Goal: Task Accomplishment & Management: Use online tool/utility

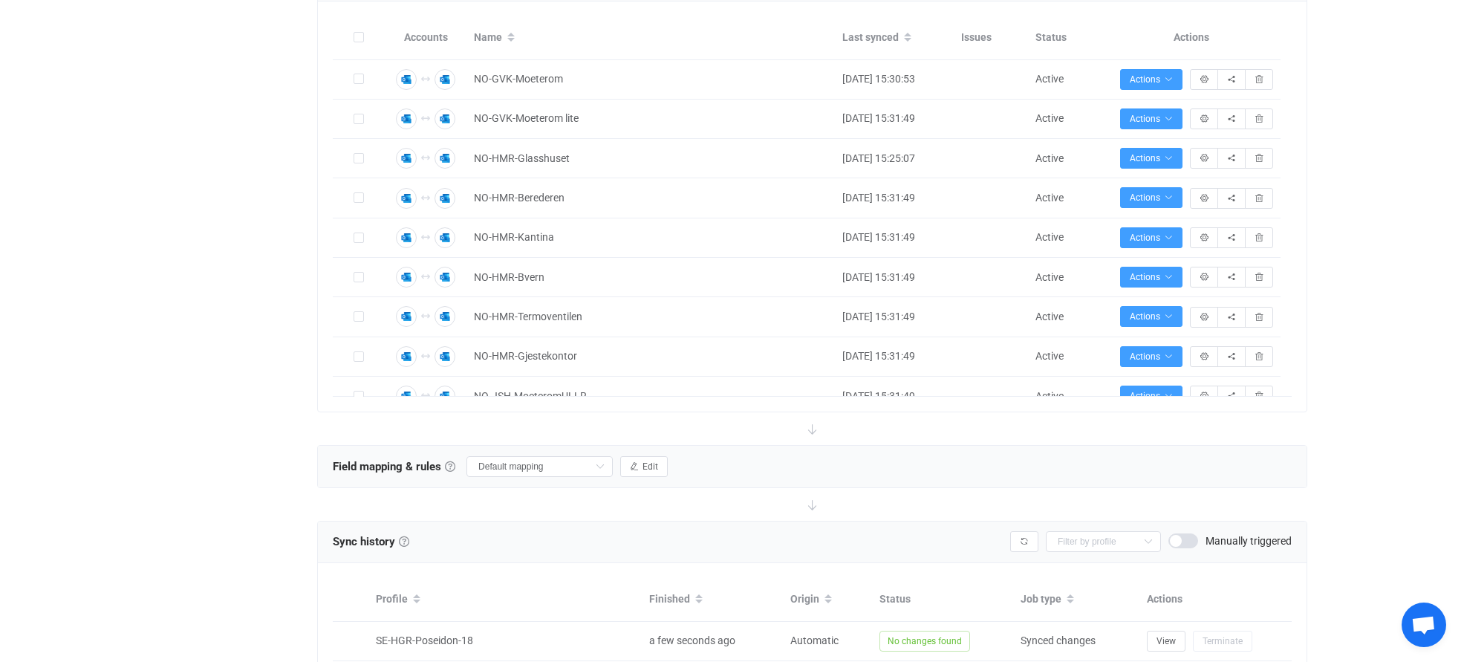
scroll to position [1168, 0]
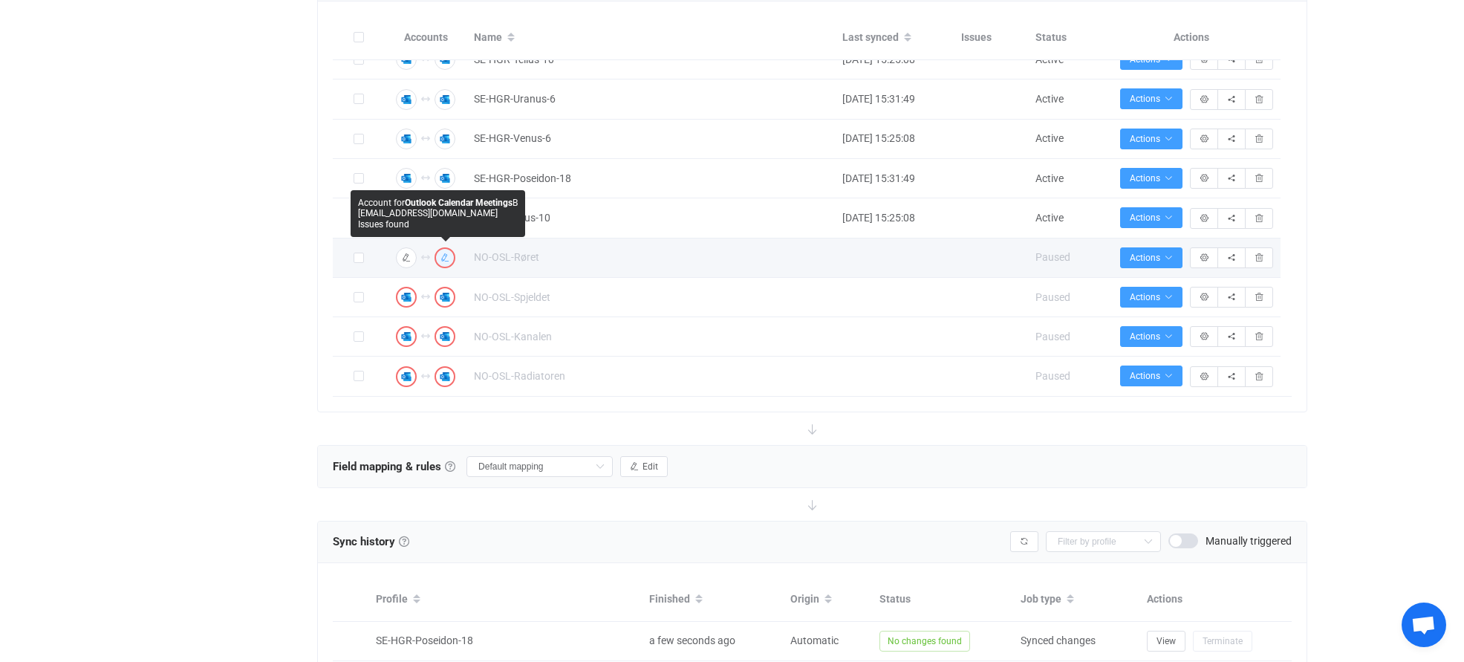
click at [445, 260] on icon "button" at bounding box center [445, 257] width 9 height 9
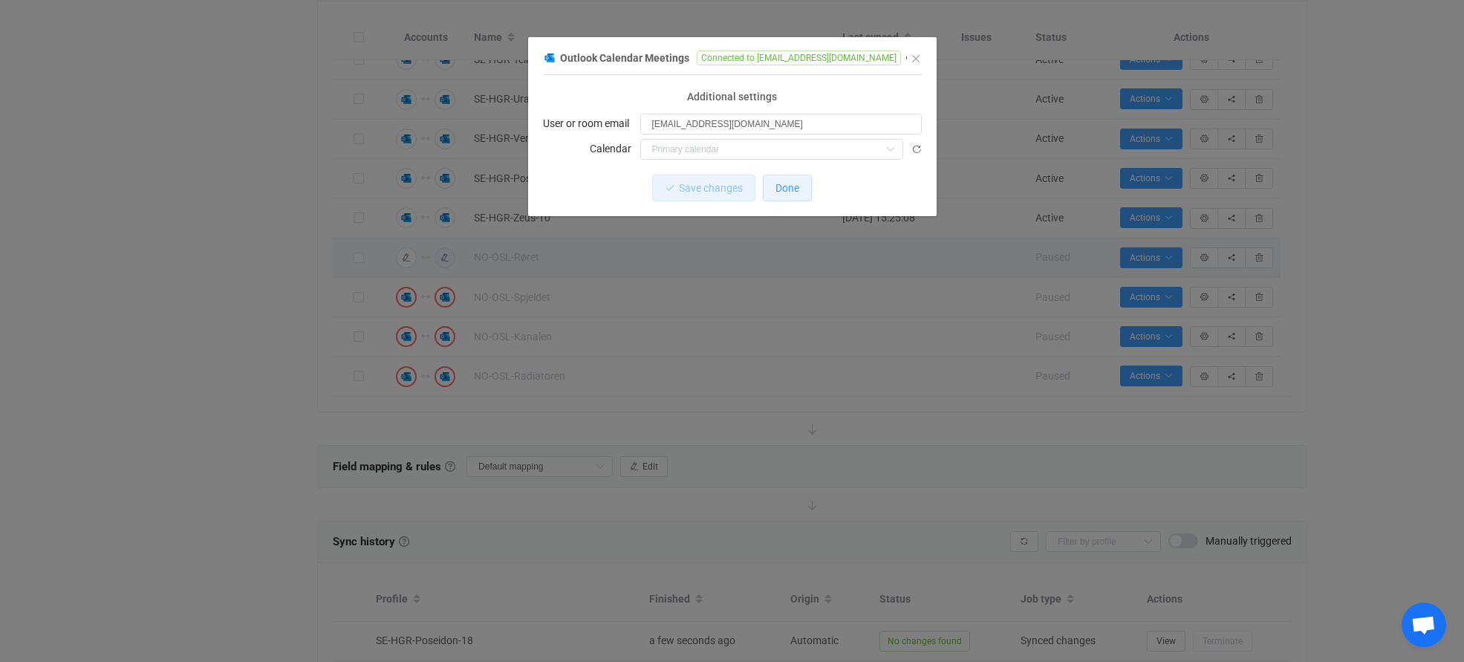
click at [782, 189] on span "Done" at bounding box center [788, 188] width 24 height 12
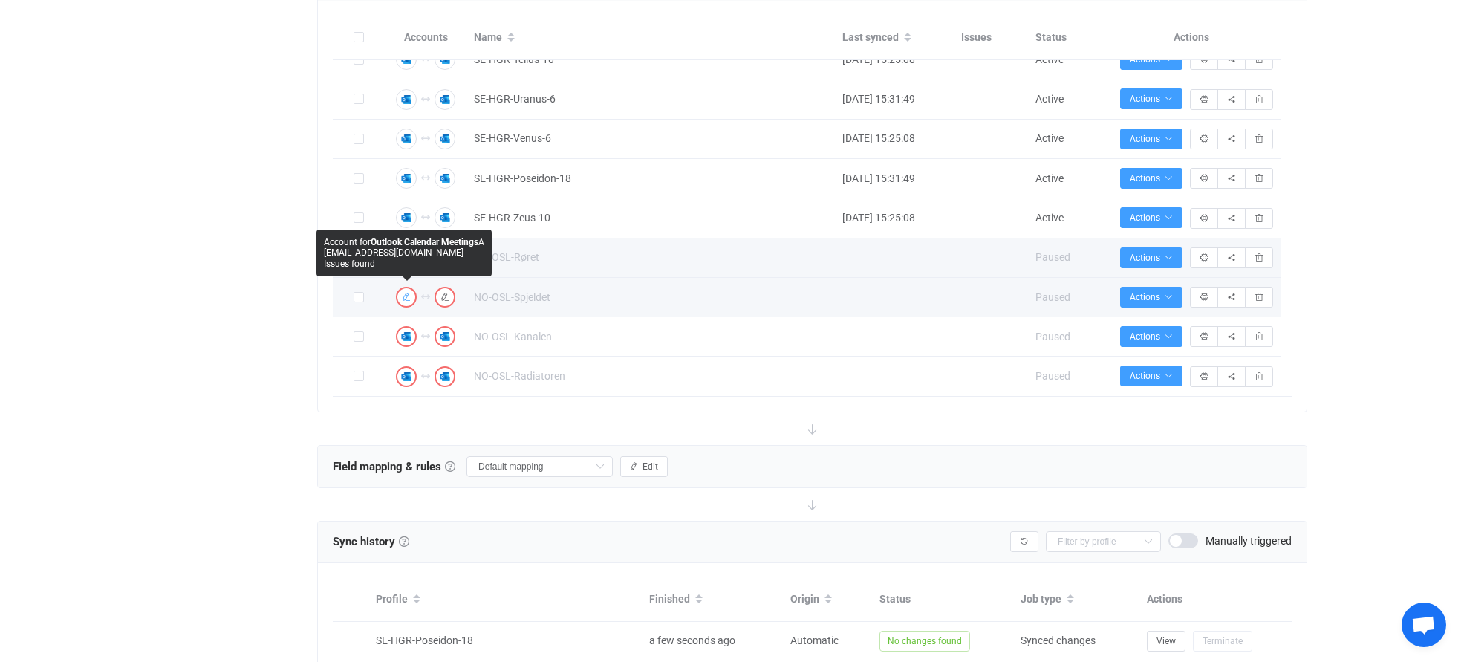
click at [407, 296] on icon "button" at bounding box center [406, 297] width 9 height 9
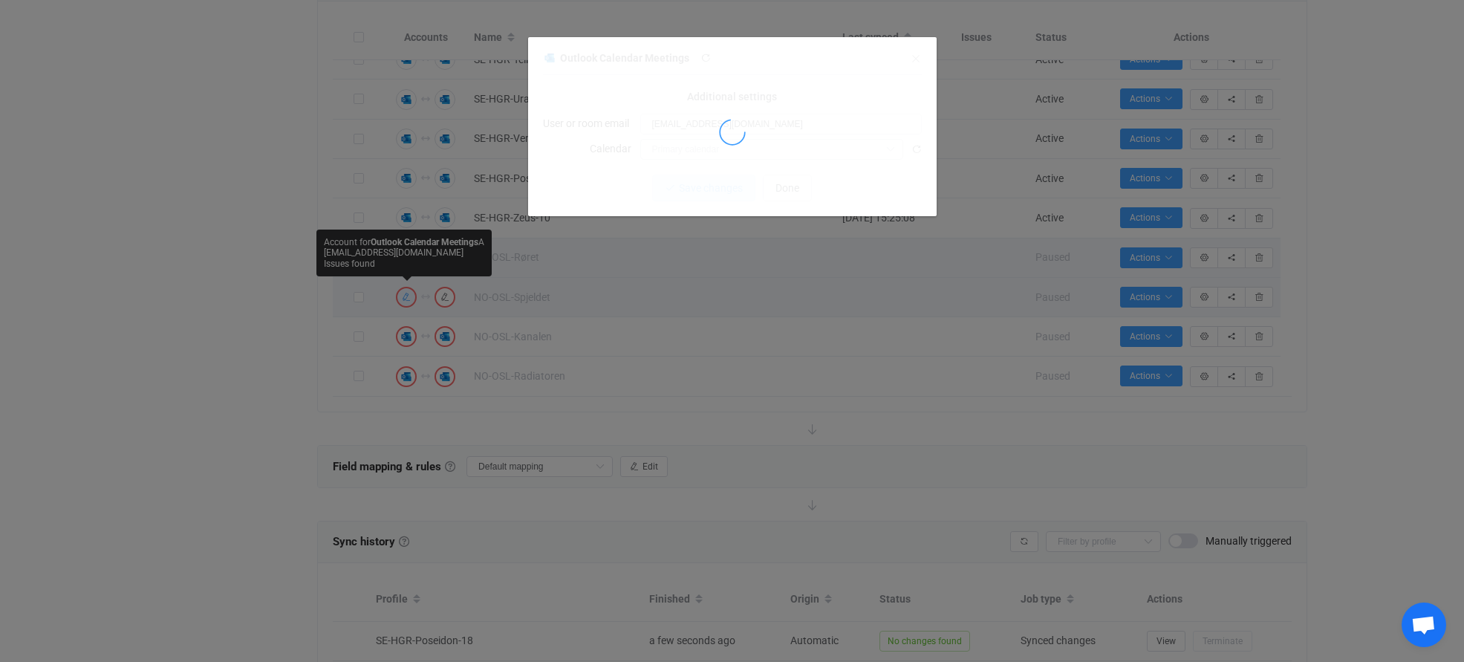
scroll to position [0, 0]
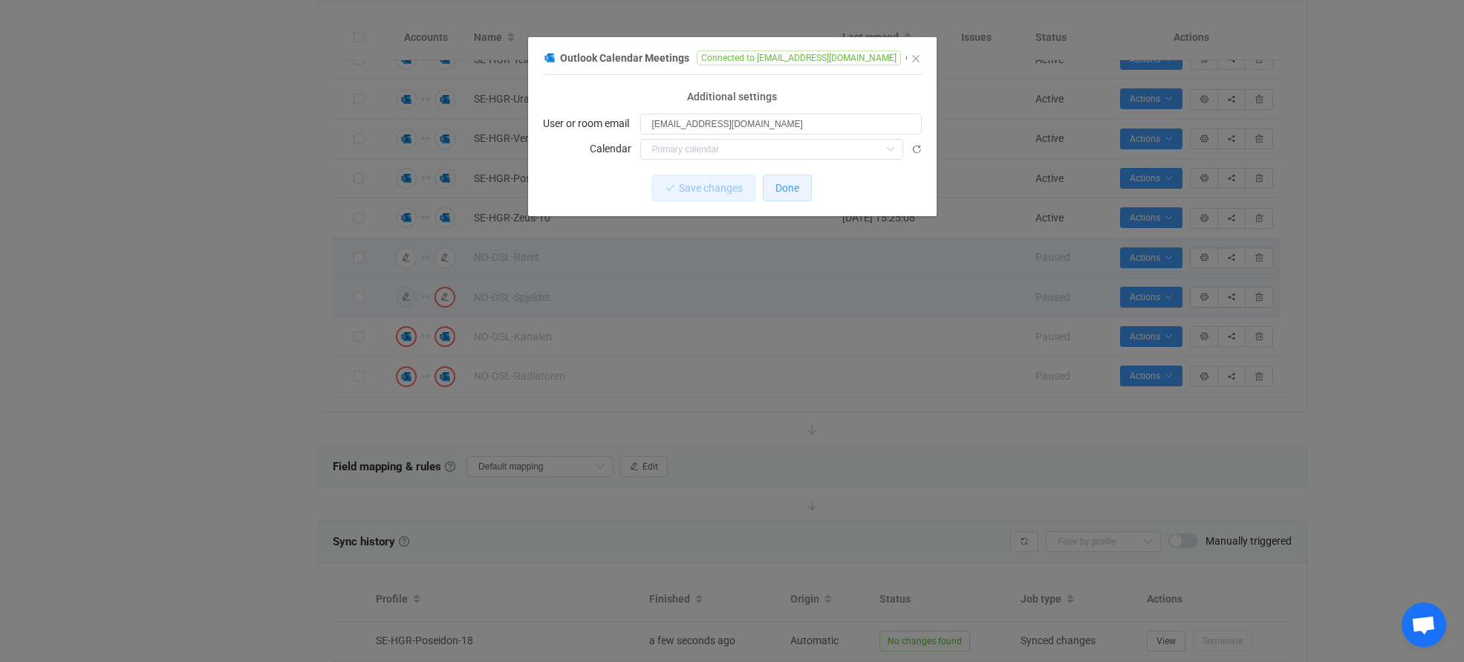
click at [778, 183] on span "Done" at bounding box center [788, 188] width 24 height 12
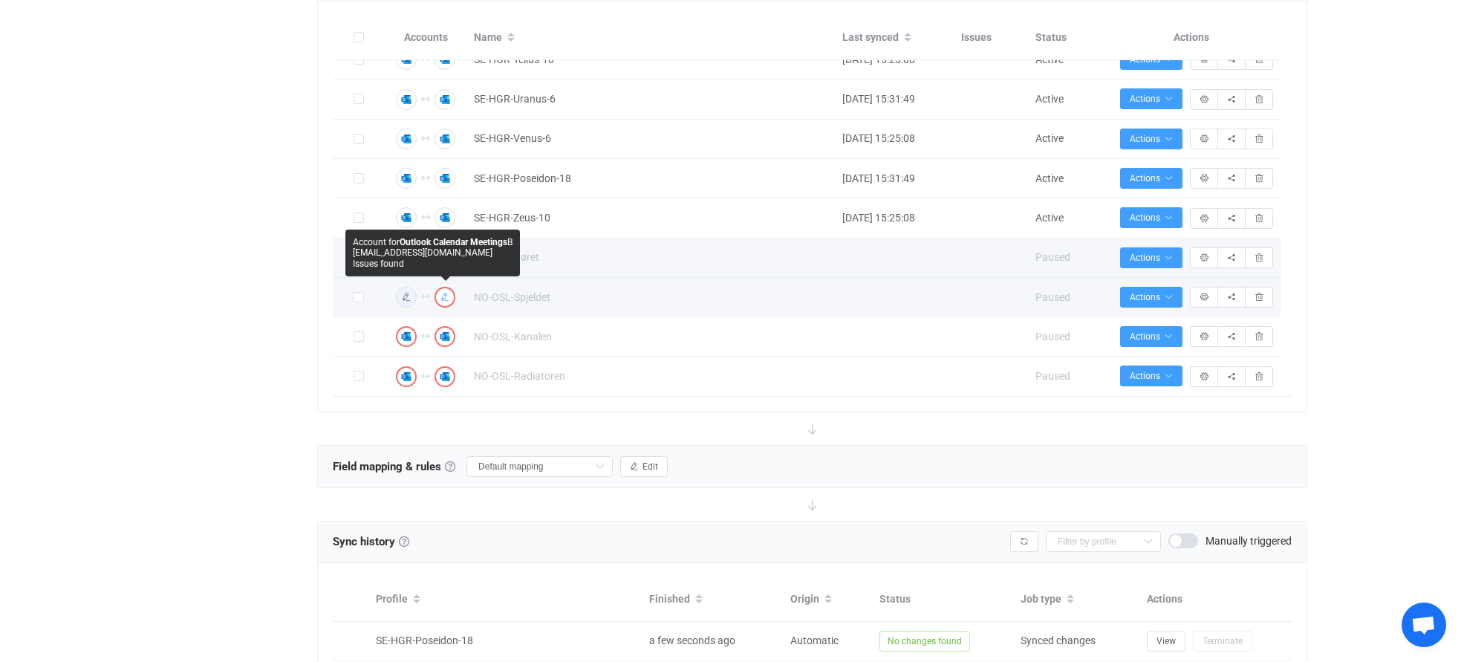
click at [443, 301] on img "button" at bounding box center [444, 296] width 13 height 13
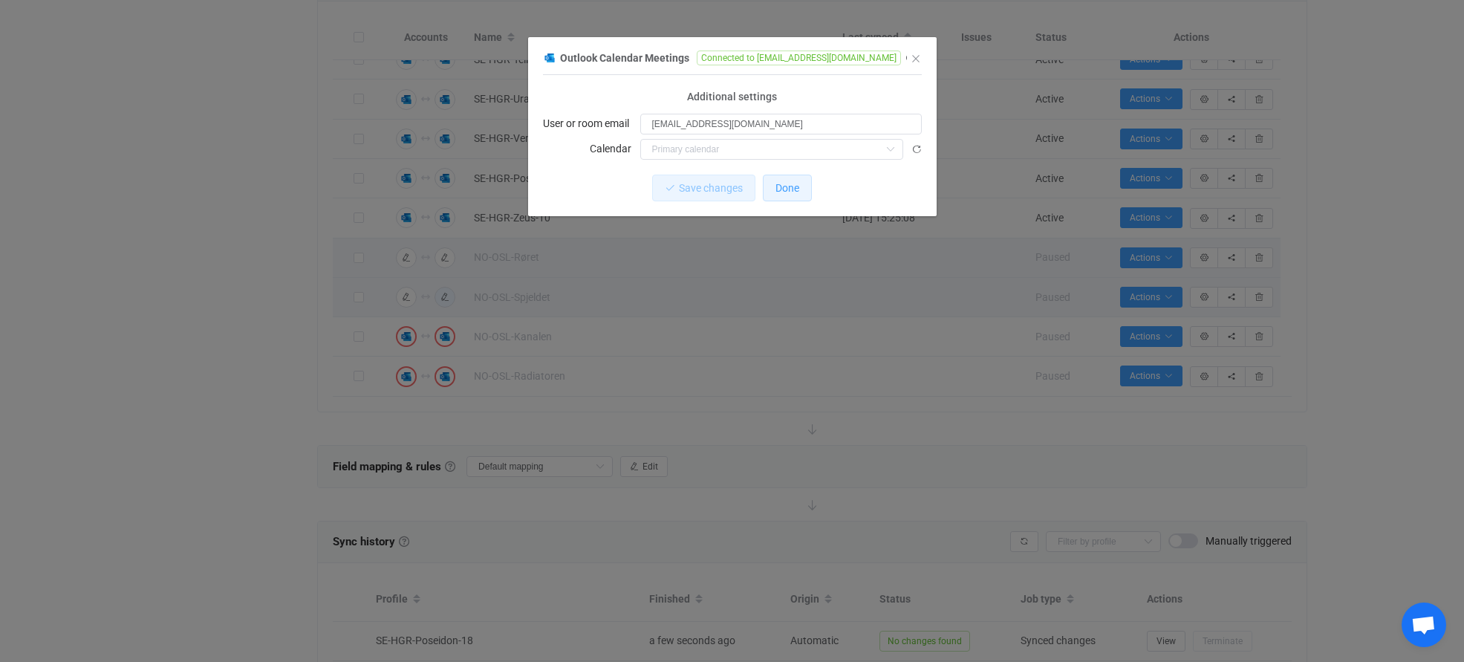
click at [782, 189] on span "Done" at bounding box center [788, 188] width 24 height 12
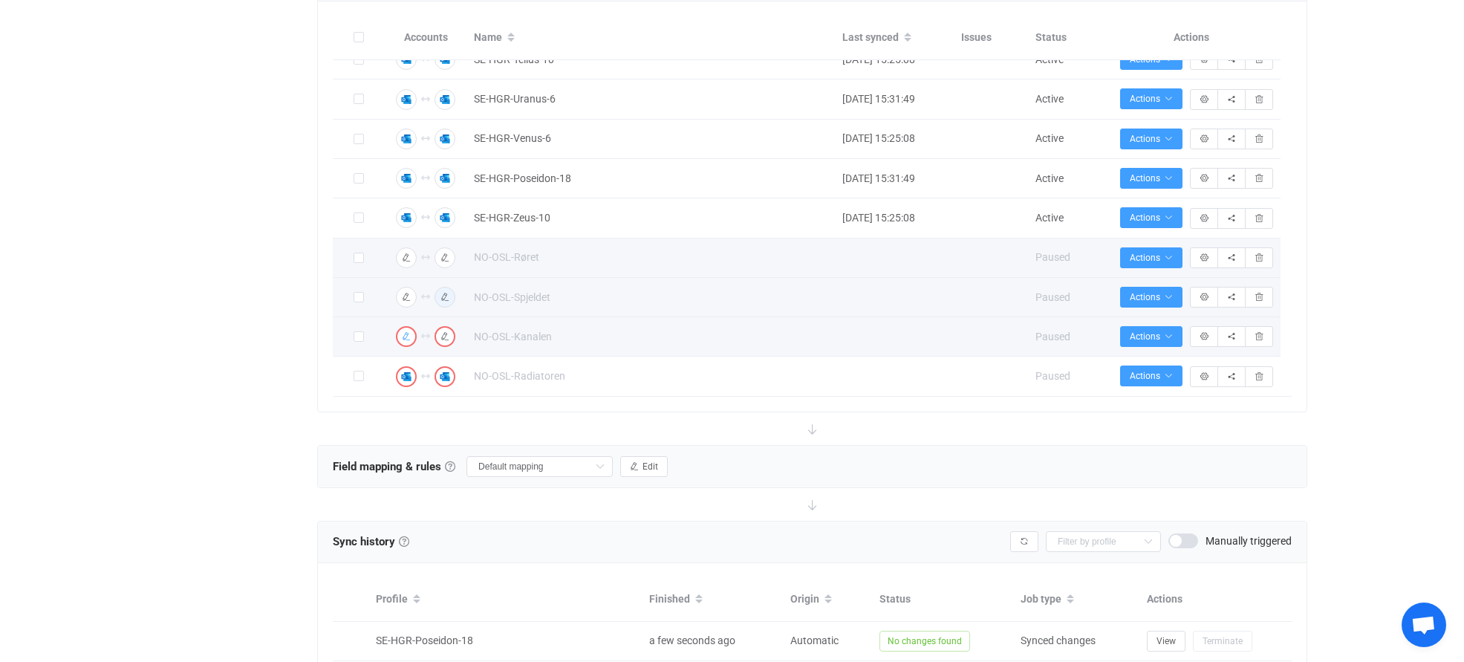
click at [409, 339] on icon "button" at bounding box center [406, 336] width 9 height 9
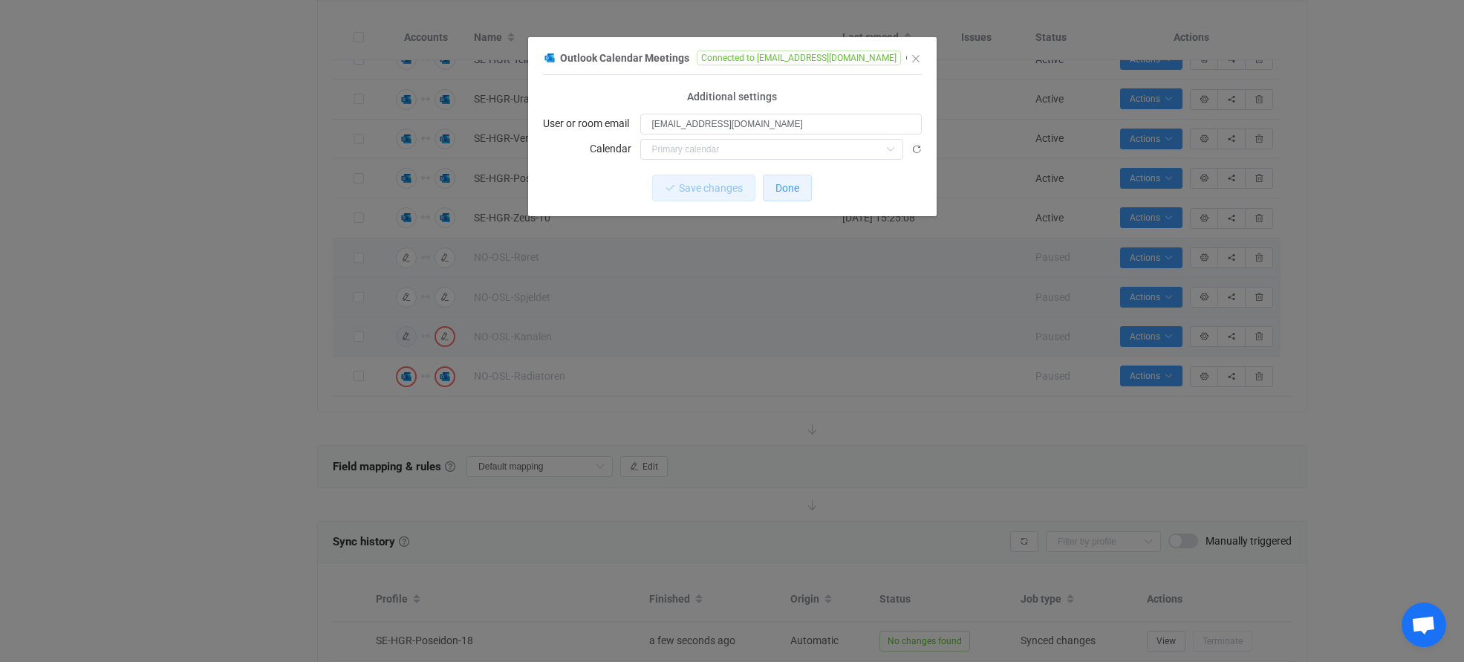
click at [782, 184] on span "Done" at bounding box center [788, 188] width 24 height 12
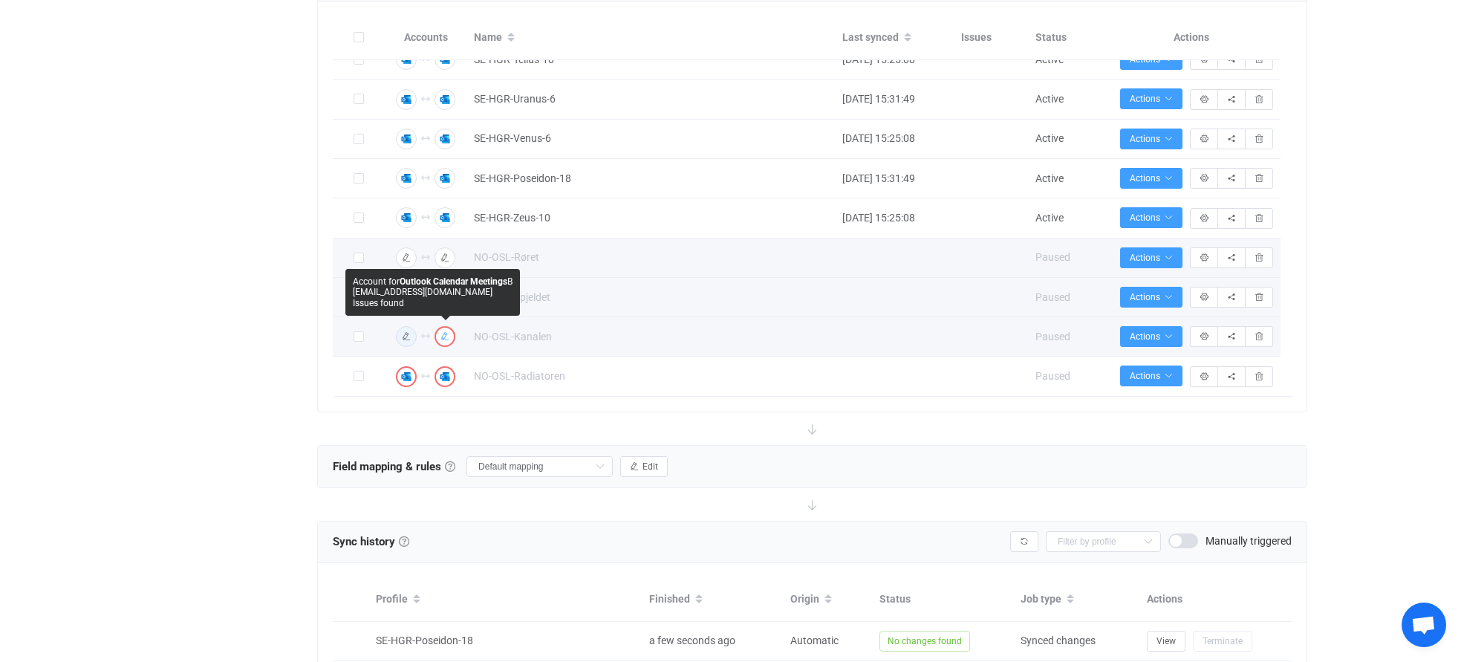
click at [449, 335] on icon "button" at bounding box center [445, 336] width 9 height 9
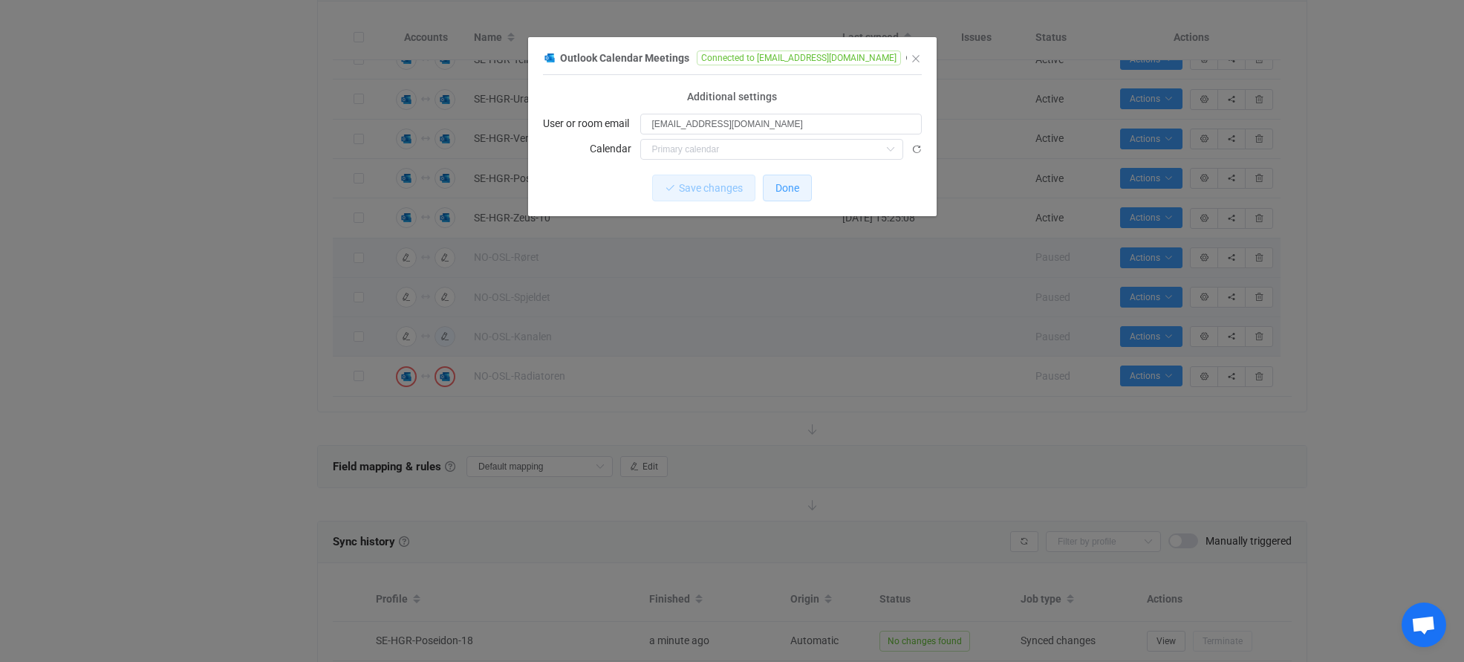
click at [790, 192] on span "Done" at bounding box center [788, 188] width 24 height 12
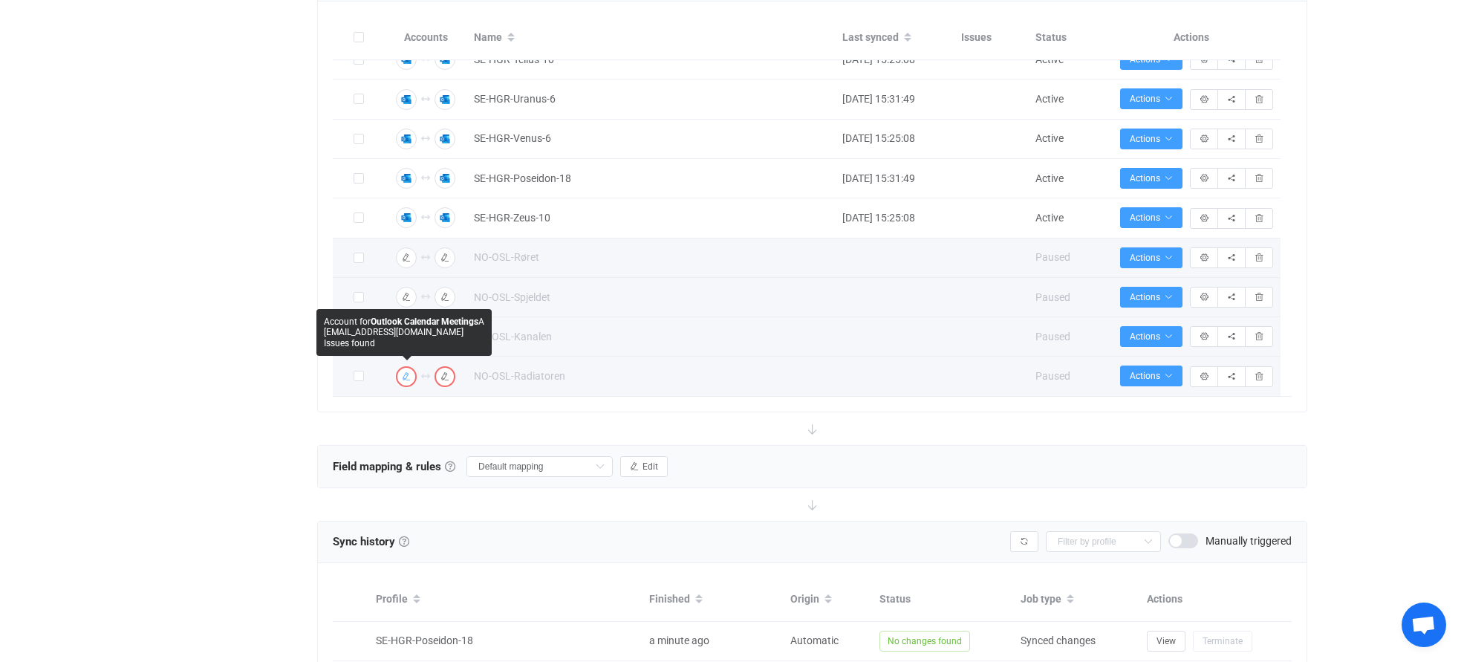
click at [408, 376] on icon "button" at bounding box center [406, 376] width 9 height 9
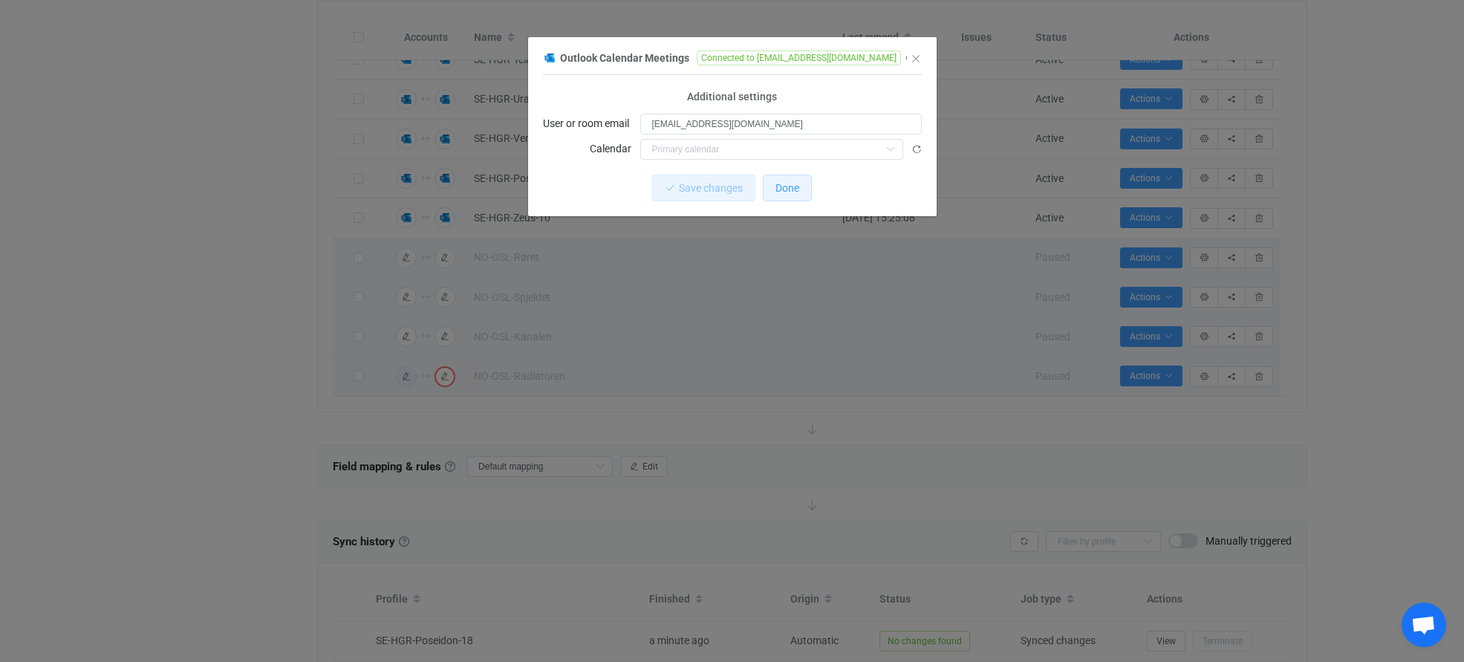
click at [792, 189] on span "Done" at bounding box center [788, 188] width 24 height 12
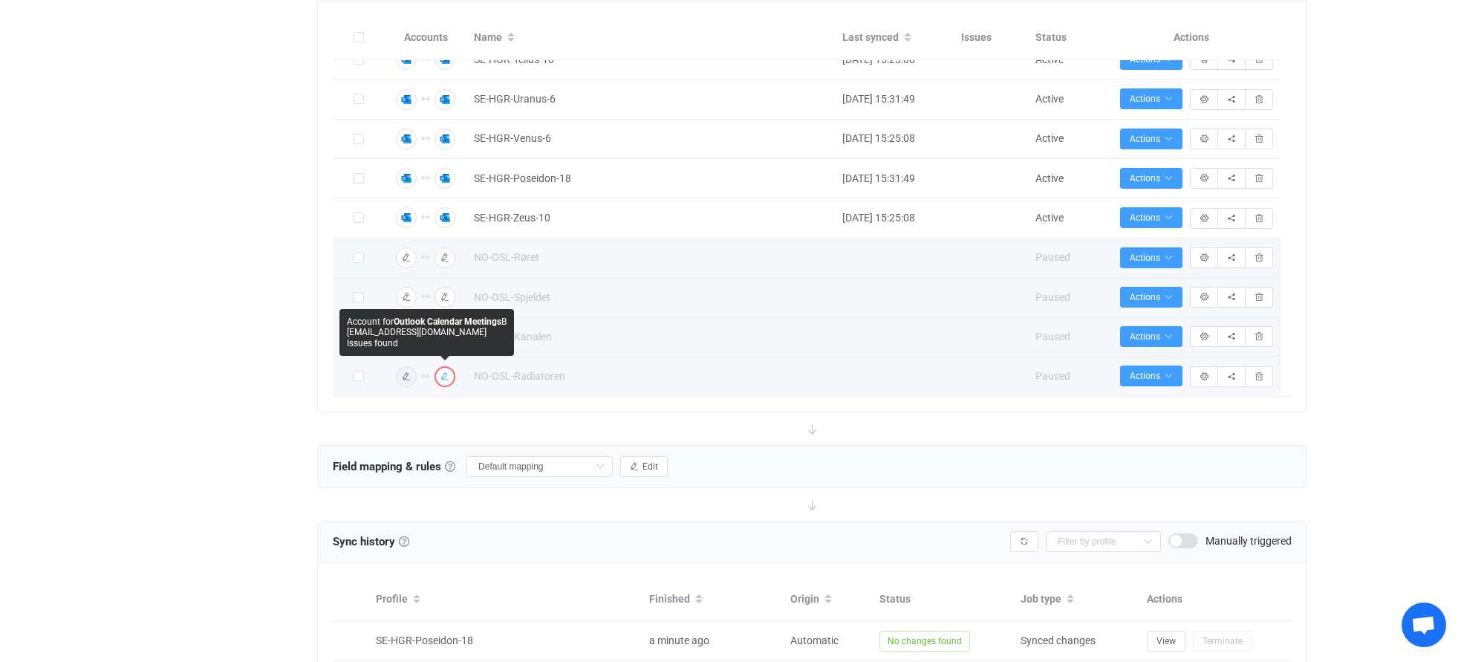
click at [448, 374] on icon "button" at bounding box center [445, 376] width 9 height 9
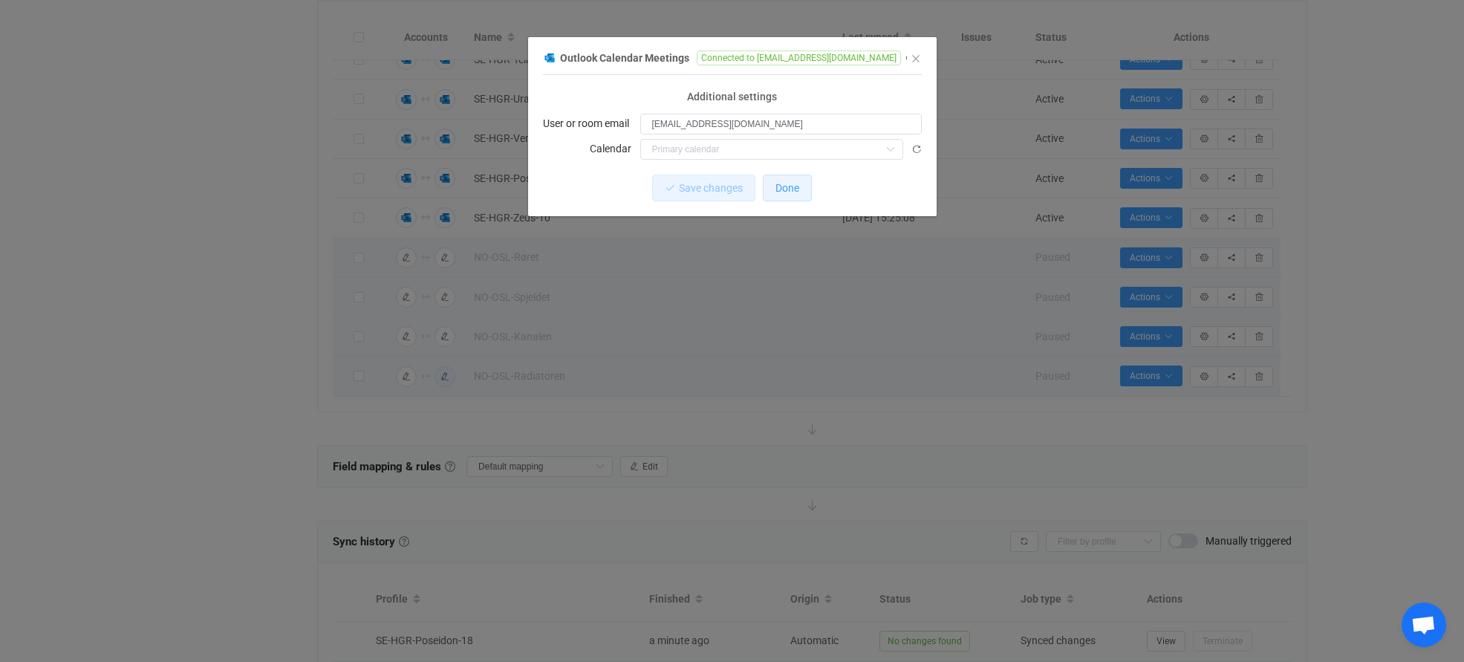
click at [784, 189] on span "Done" at bounding box center [788, 188] width 24 height 12
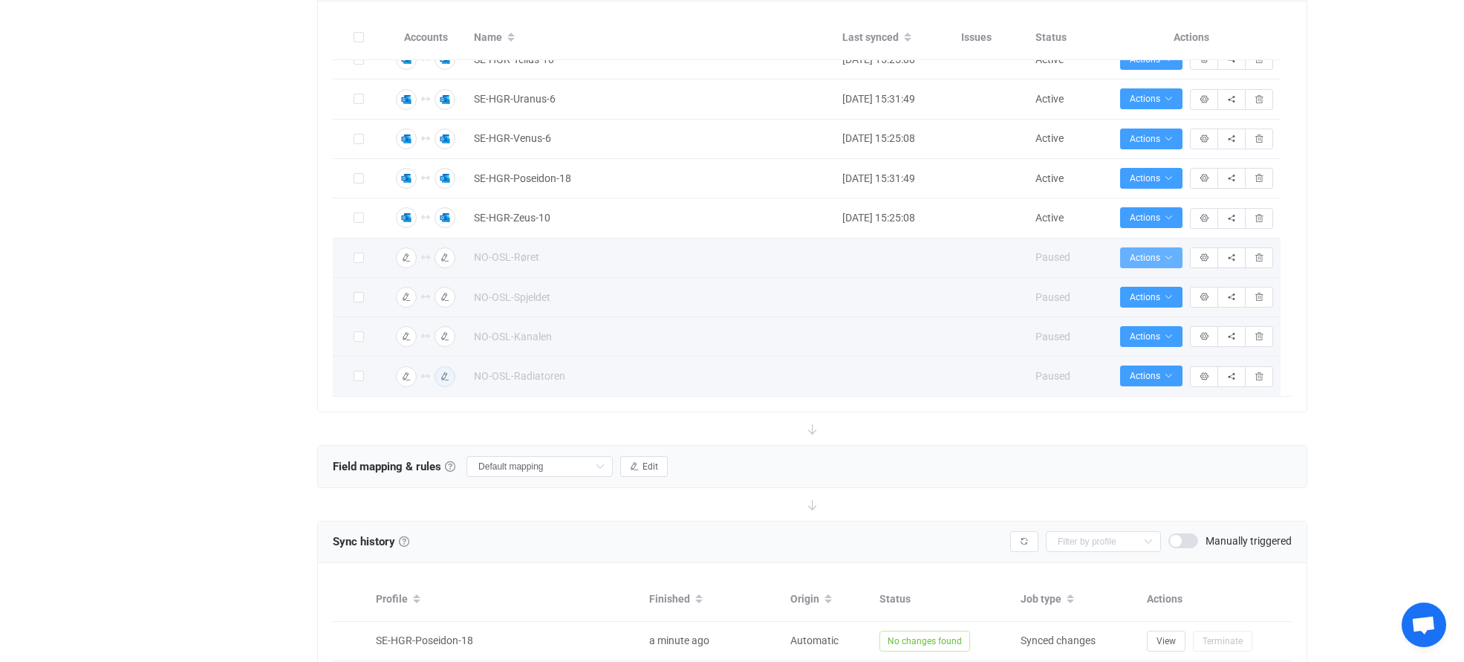
click at [1164, 256] on icon "button" at bounding box center [1168, 257] width 9 height 9
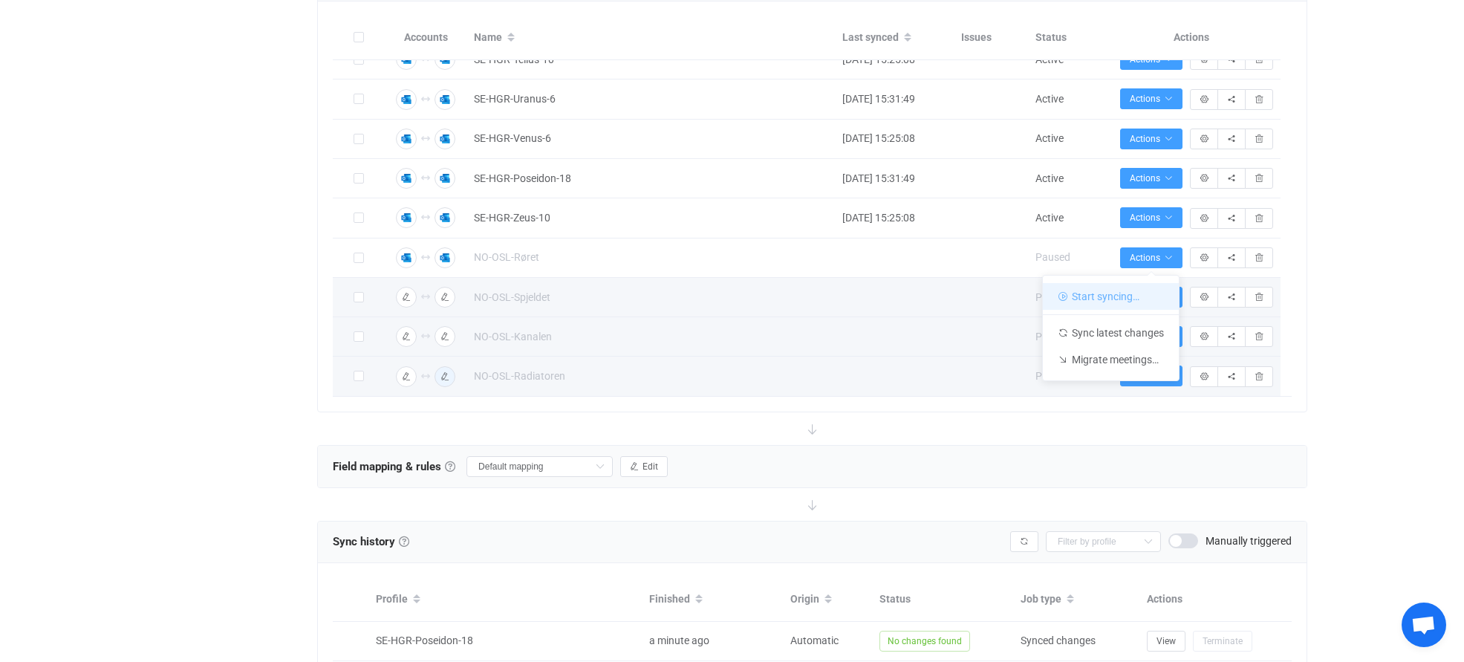
click at [0, 0] on li "Start syncing…" at bounding box center [0, 0] width 0 height 0
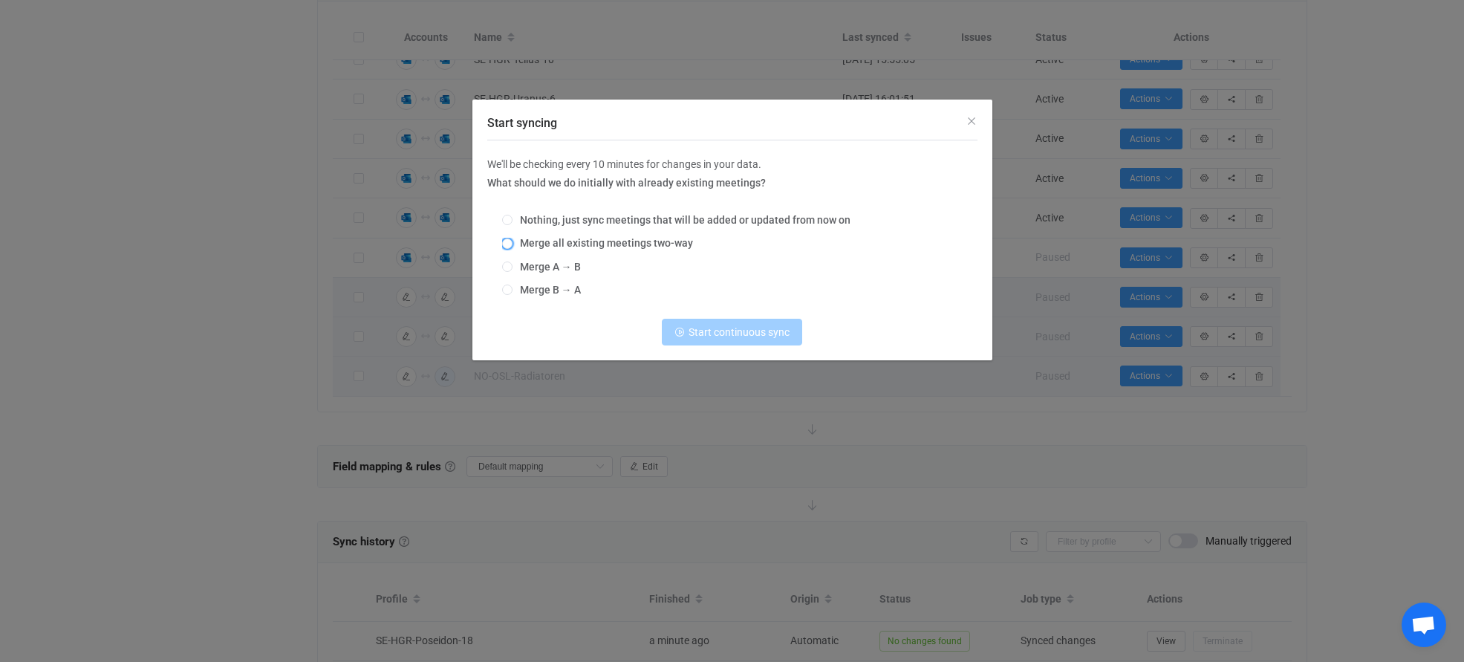
click at [513, 244] on span "Merge all existing meetings two-way" at bounding box center [603, 243] width 181 height 12
click at [513, 244] on input "Merge all existing meetings two-way" at bounding box center [507, 244] width 10 height 12
radio input "true"
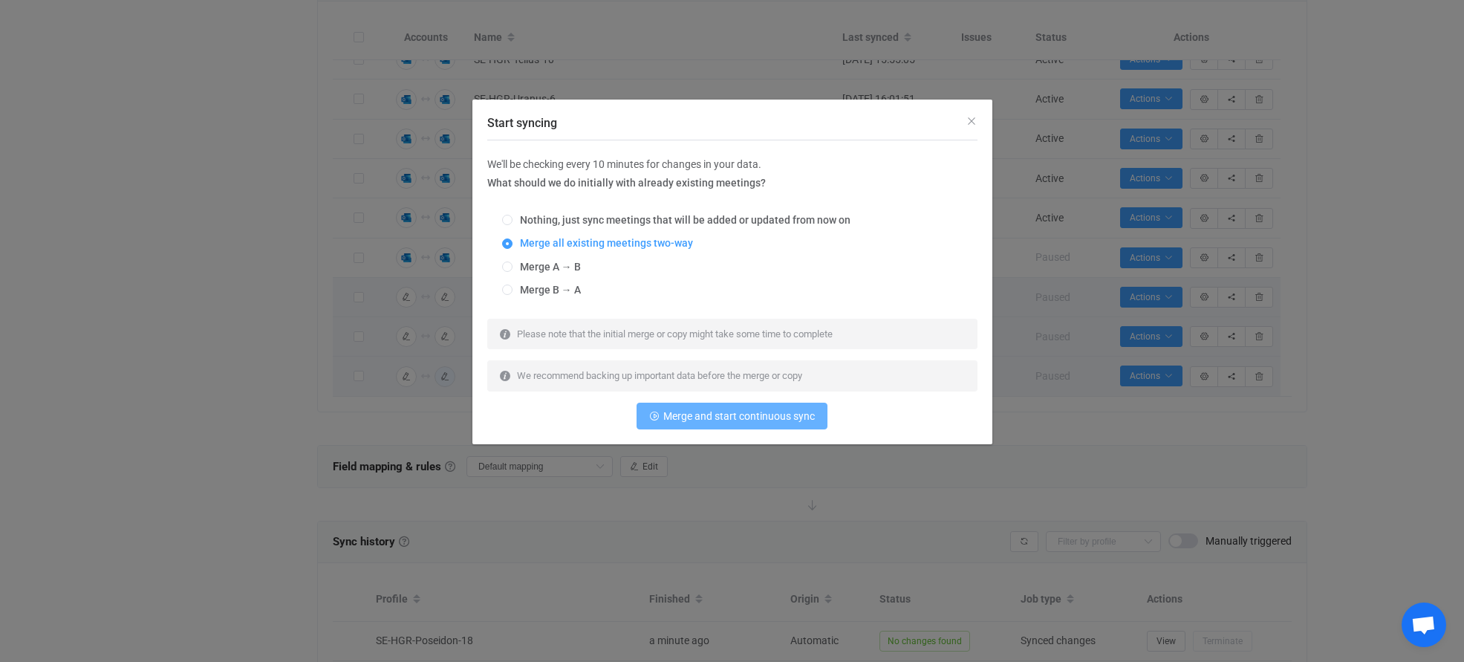
click at [723, 422] on span "Merge and start continuous sync" at bounding box center [739, 416] width 152 height 12
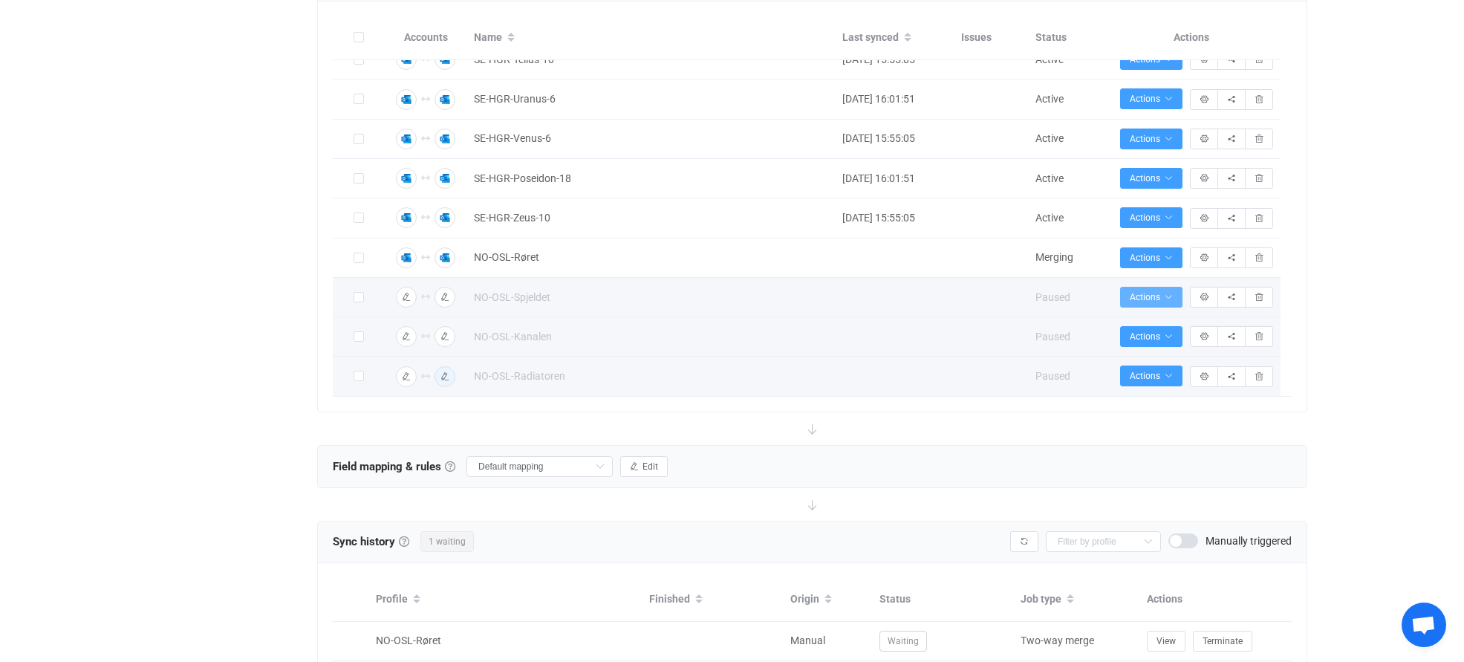
click at [1166, 297] on icon "button" at bounding box center [1168, 297] width 9 height 9
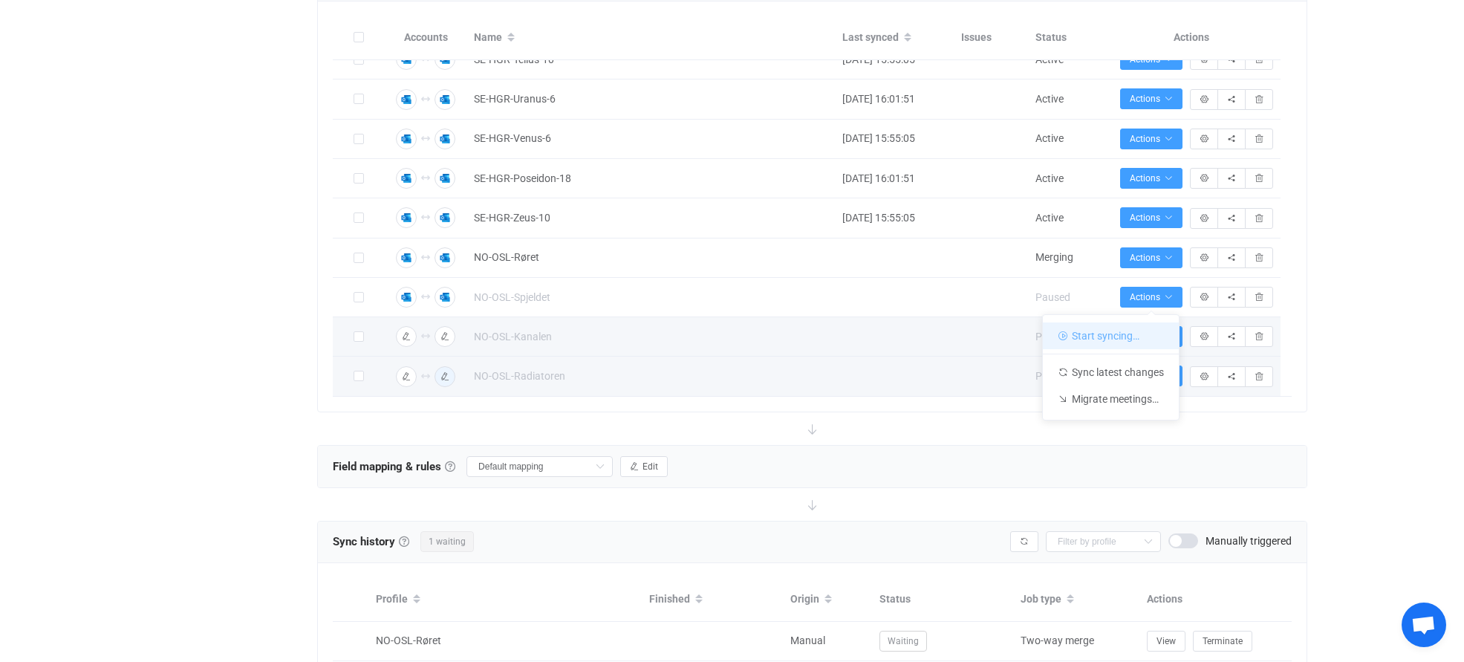
click at [1096, 345] on li "Start syncing…" at bounding box center [1111, 335] width 136 height 27
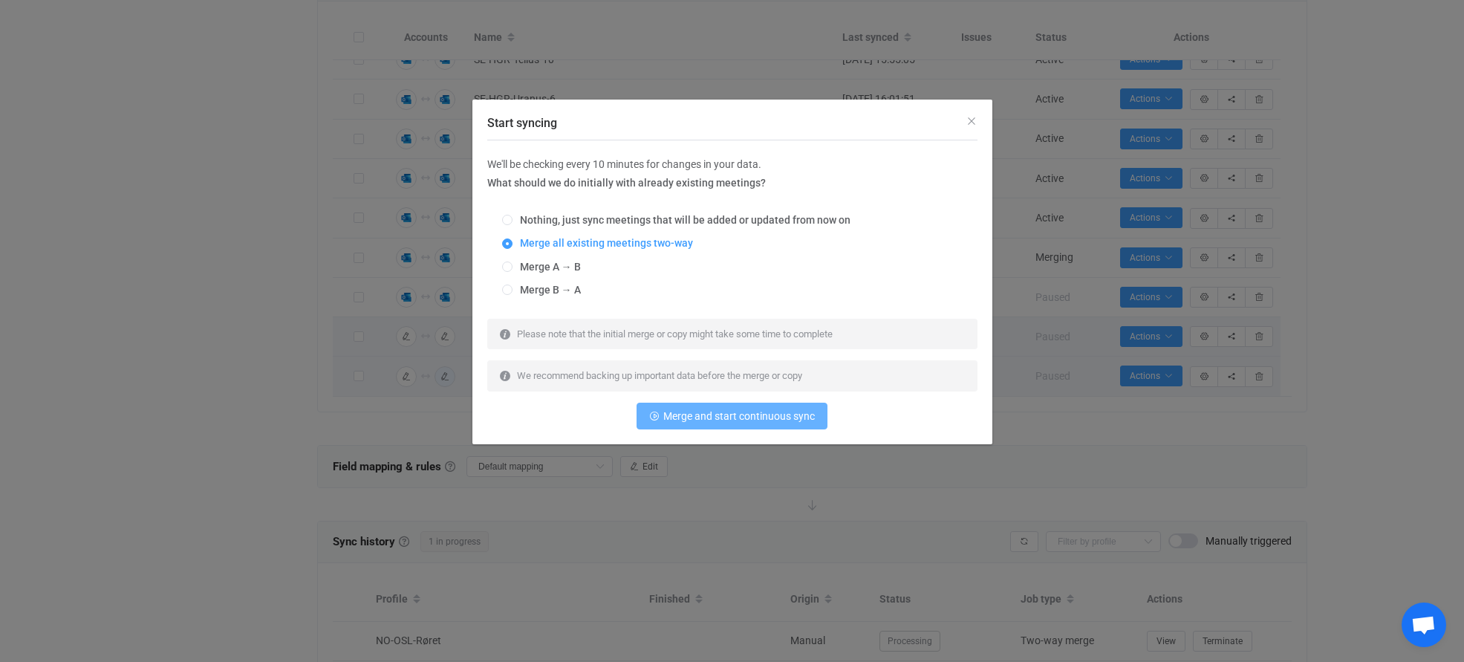
click at [758, 418] on span "Merge and start continuous sync" at bounding box center [739, 416] width 152 height 12
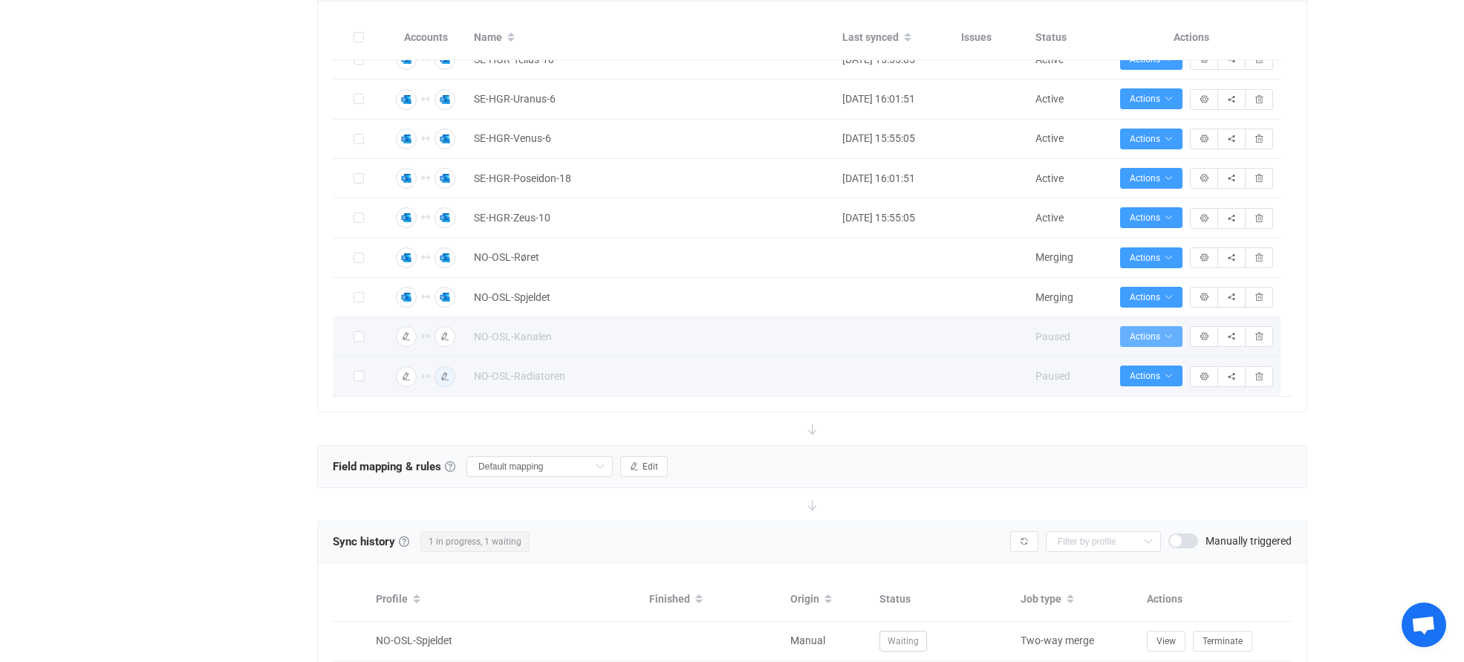
click at [1139, 337] on span "Actions" at bounding box center [1151, 336] width 43 height 10
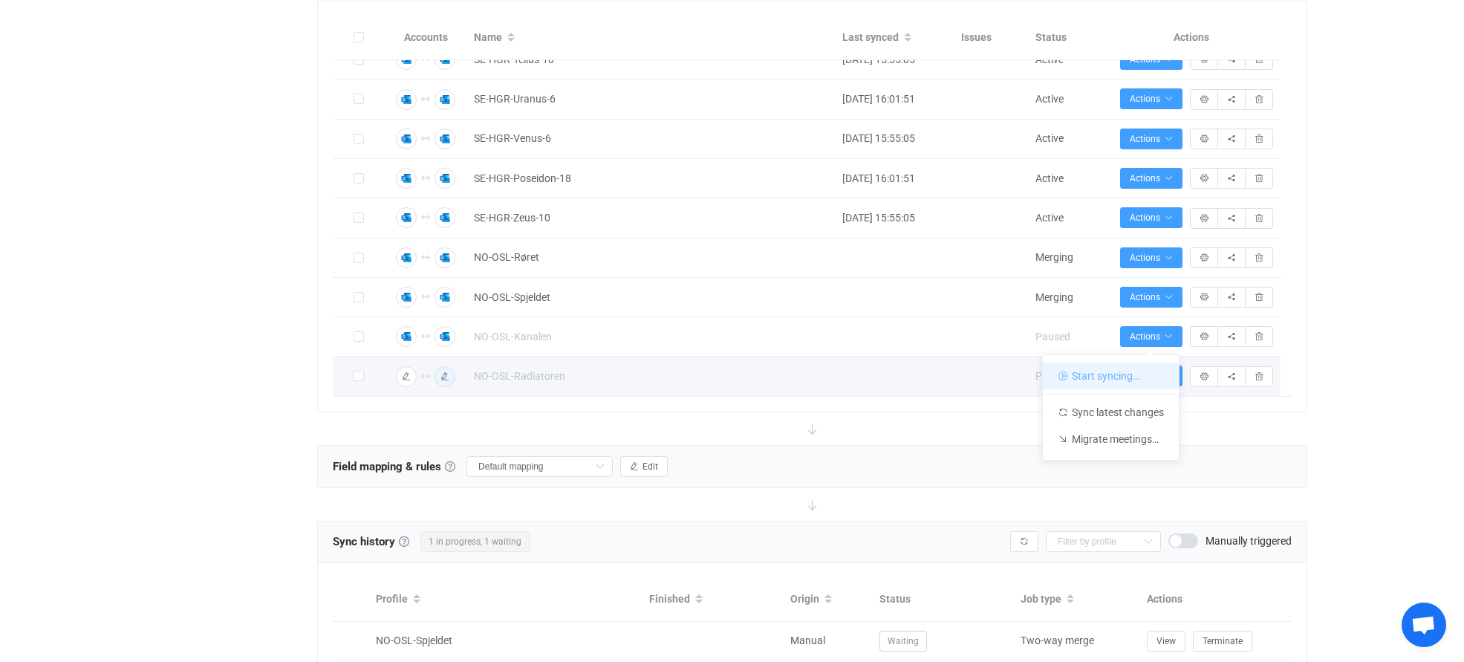
click at [1120, 375] on li "Start syncing…" at bounding box center [1111, 376] width 136 height 27
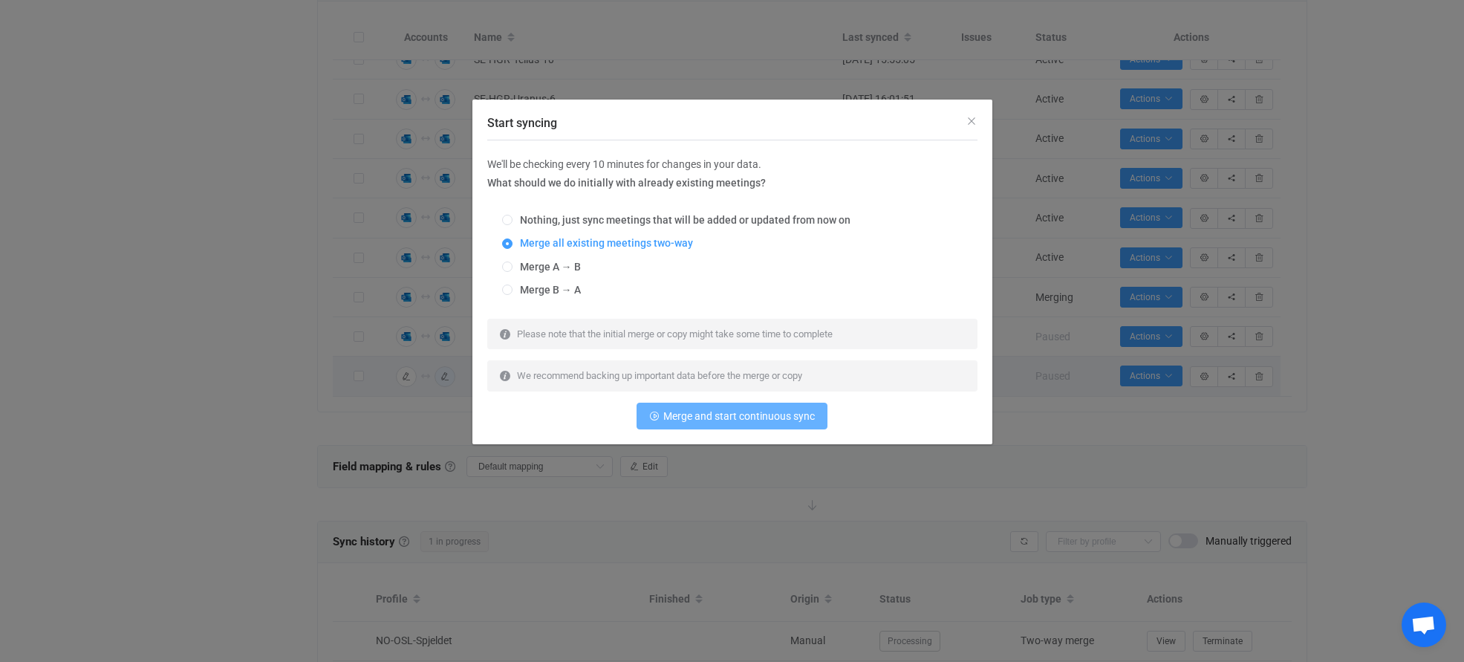
click at [730, 420] on span "Merge and start continuous sync" at bounding box center [739, 416] width 152 height 12
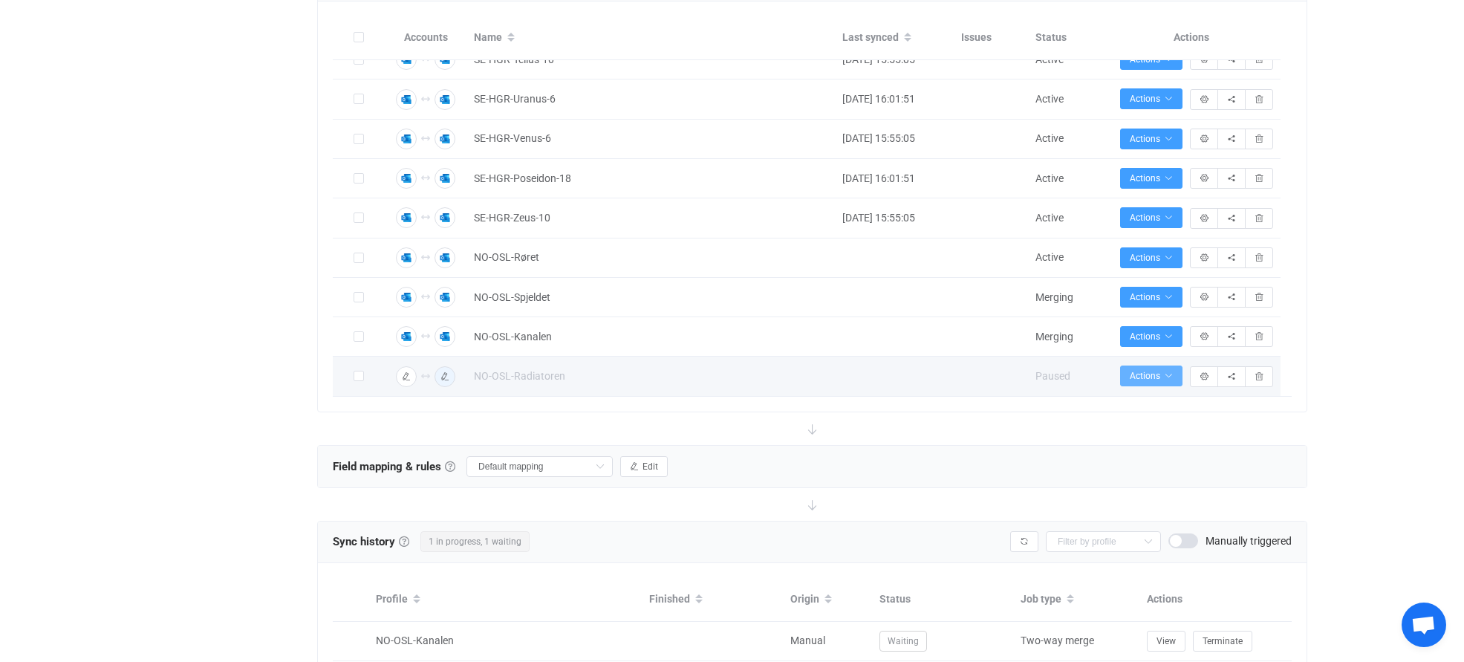
click at [1160, 374] on span "Actions" at bounding box center [1151, 376] width 43 height 10
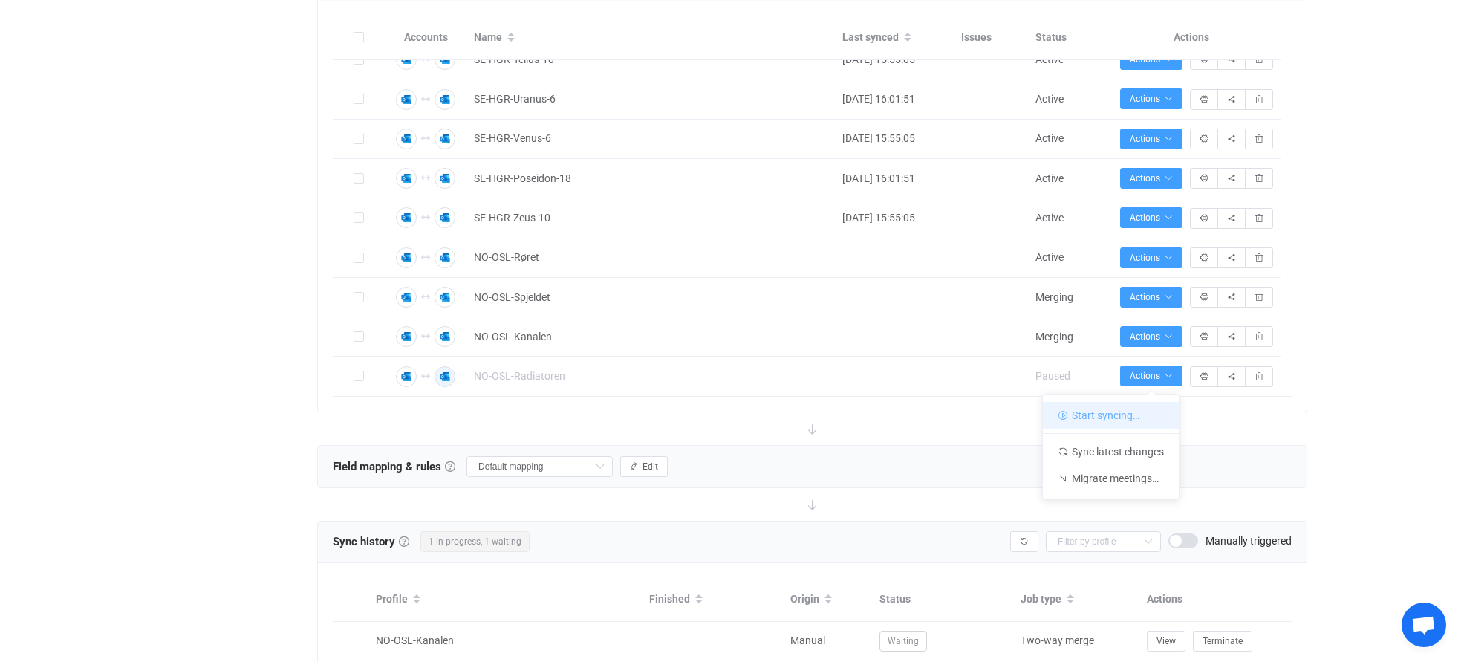
click at [1096, 417] on li "Start syncing…" at bounding box center [1111, 415] width 136 height 27
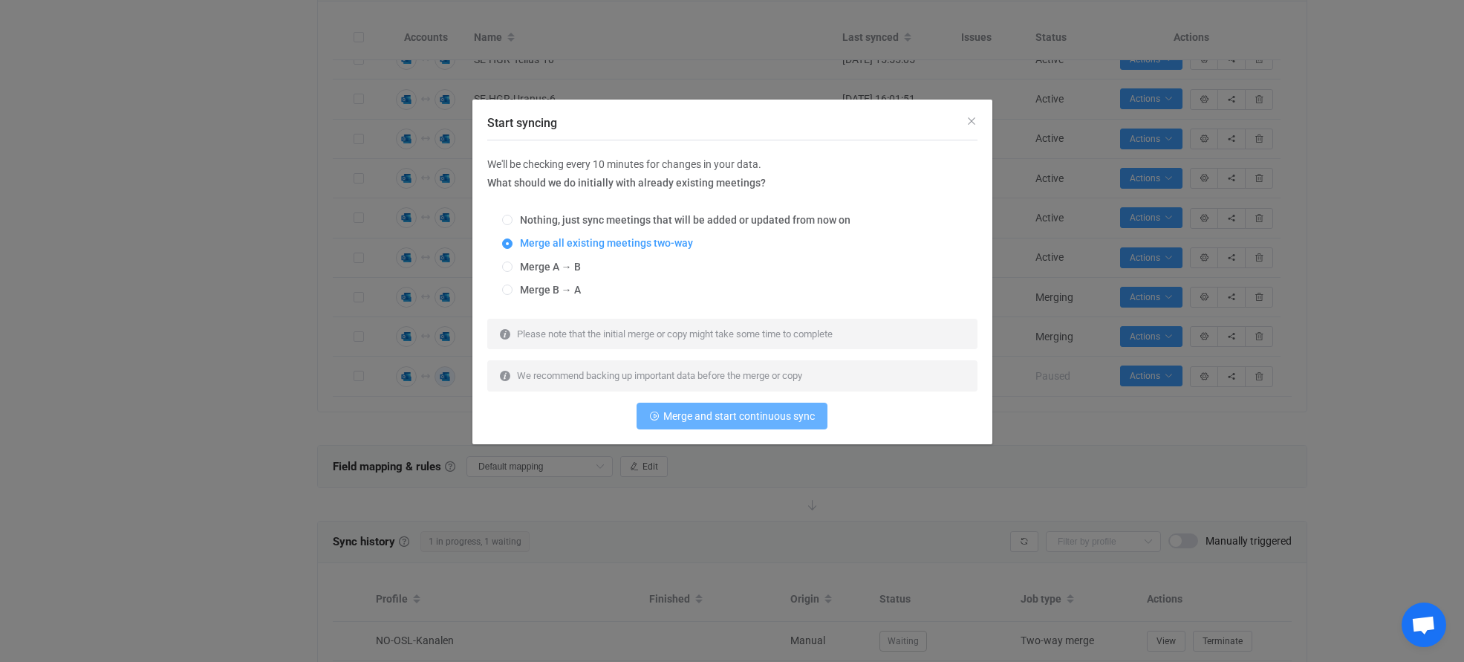
click at [760, 415] on span "Merge and start continuous sync" at bounding box center [739, 416] width 152 height 12
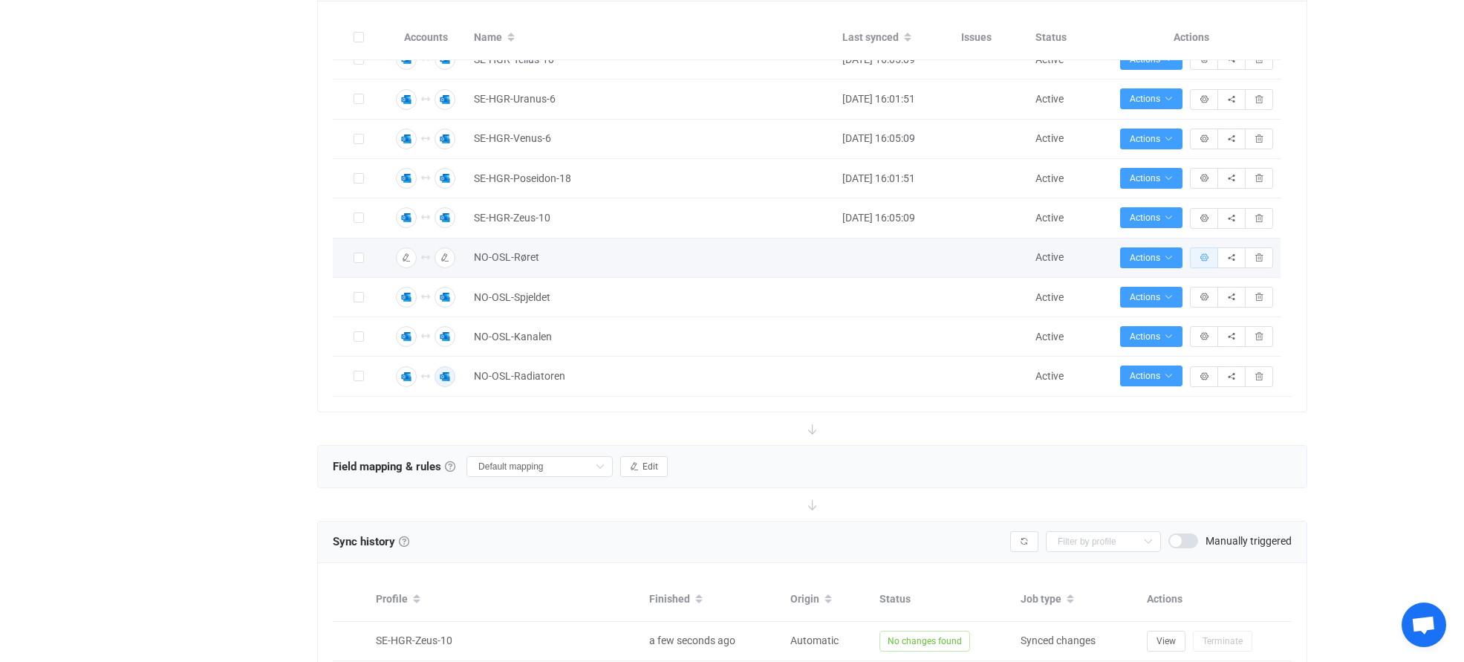
click at [1203, 256] on icon "button" at bounding box center [1204, 257] width 9 height 9
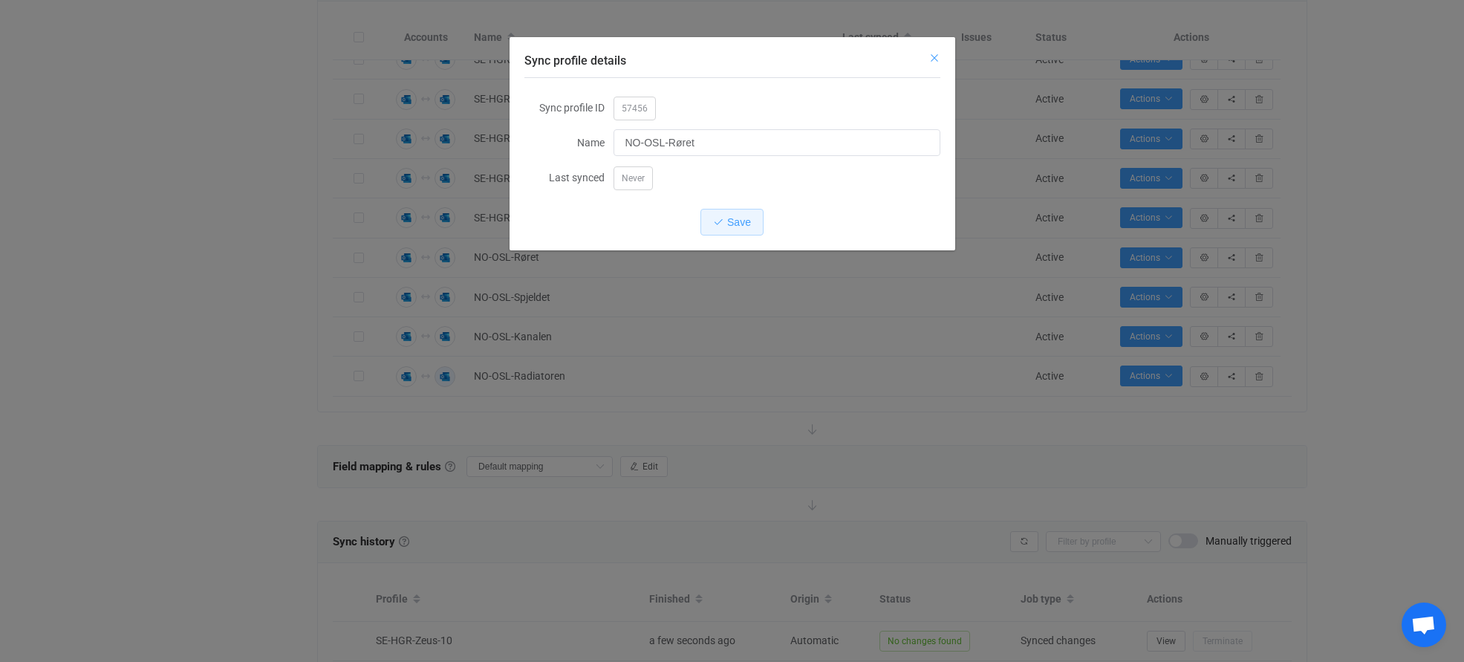
click at [934, 60] on icon "Close" at bounding box center [935, 58] width 12 height 12
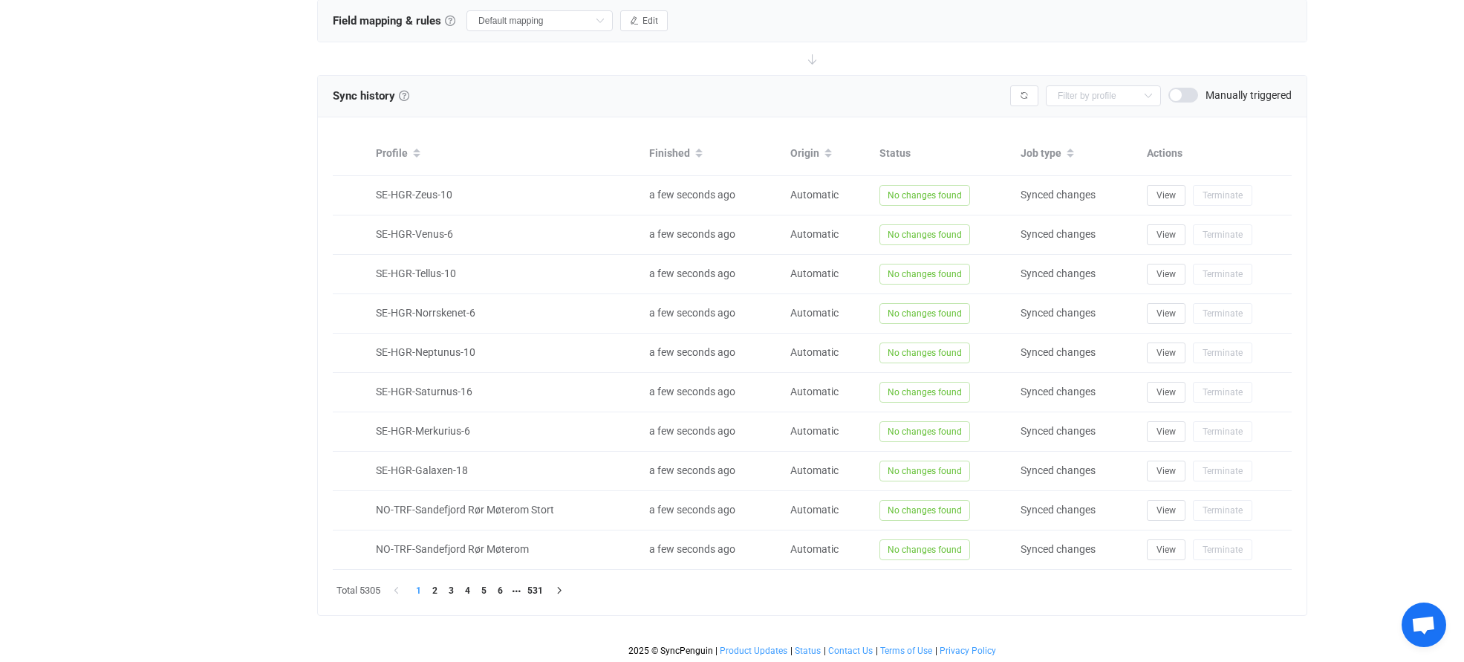
scroll to position [854, 0]
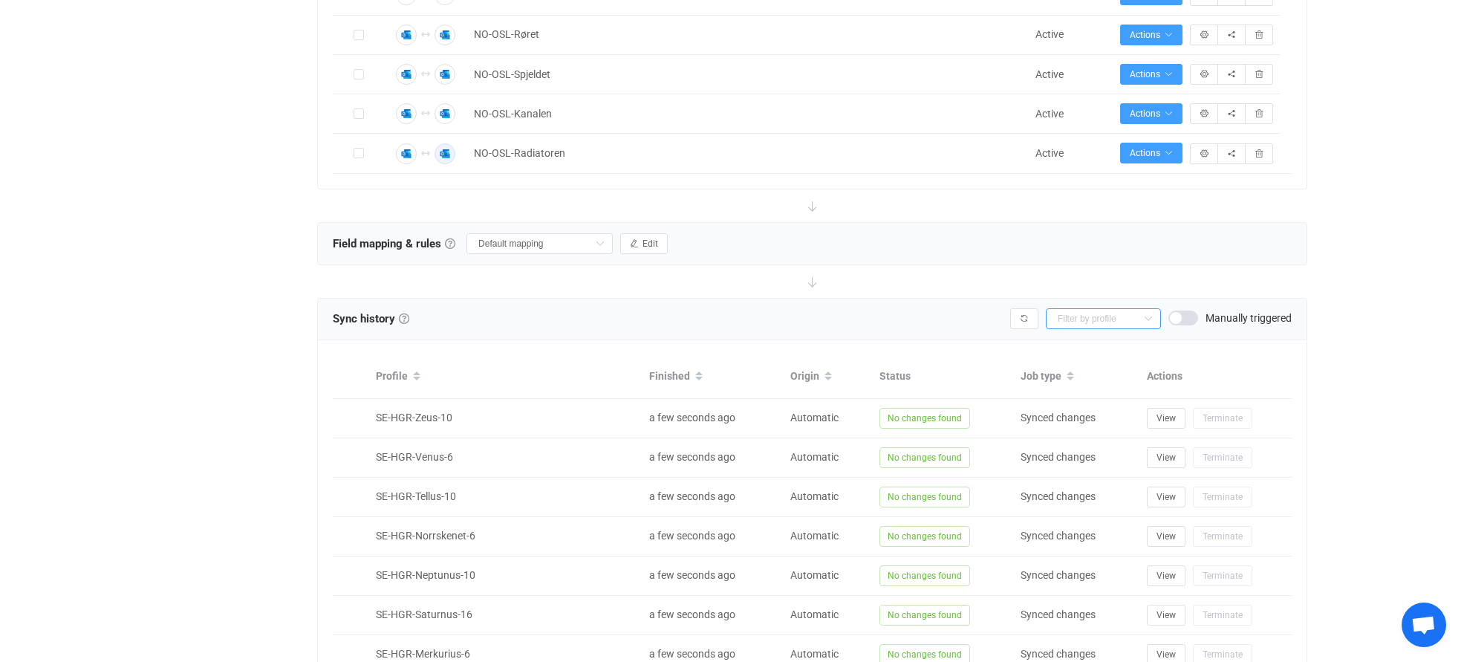
click at [1119, 316] on input "text" at bounding box center [1103, 318] width 115 height 21
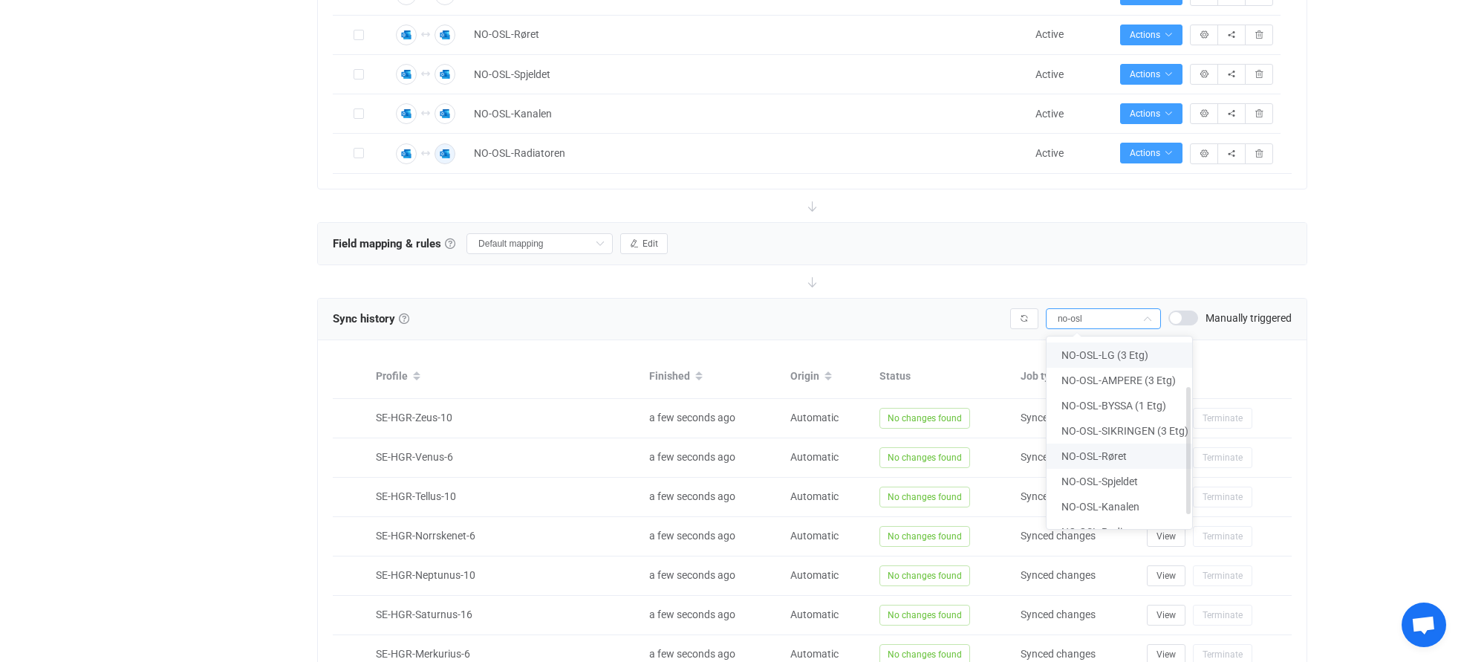
scroll to position [94, 0]
type input "no-osl"
click at [1092, 441] on span "NO-OSL-Røret" at bounding box center [1094, 447] width 65 height 12
type input "NO-OSL-Røret"
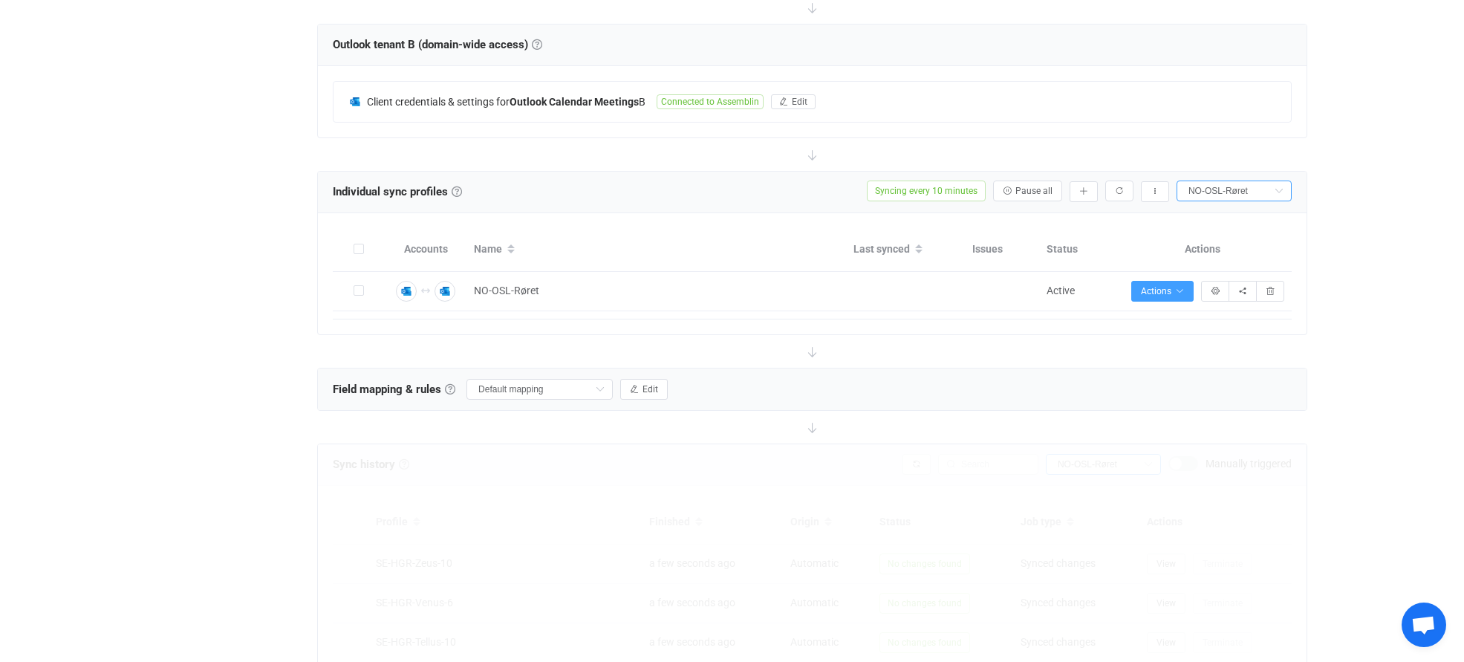
scroll to position [0, 0]
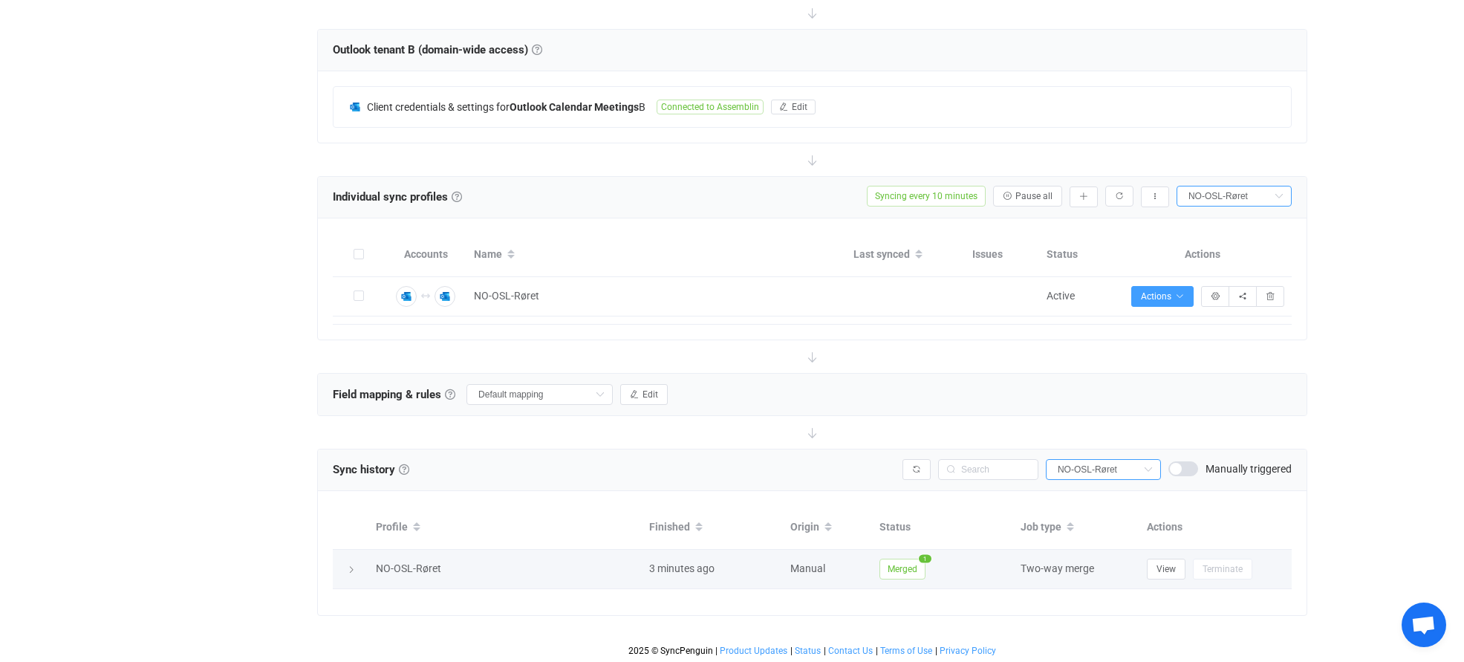
click at [916, 565] on span "Merged" at bounding box center [903, 569] width 46 height 21
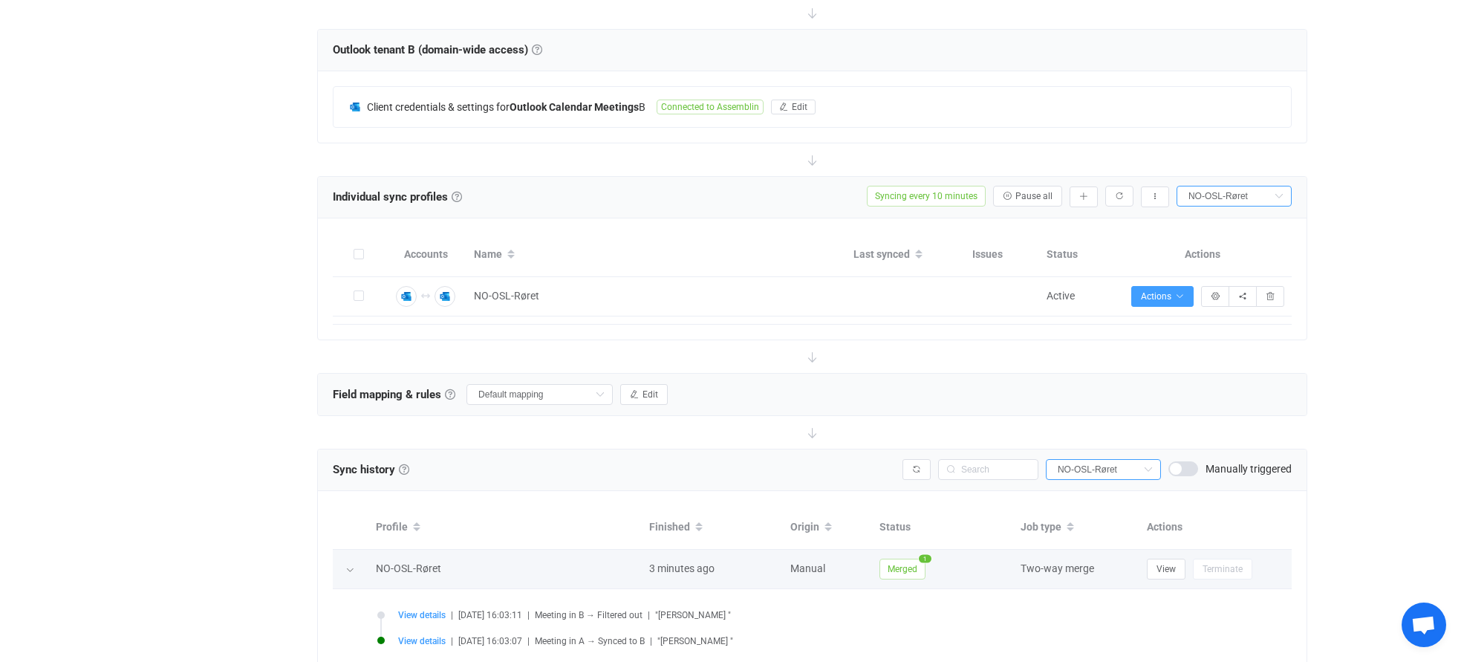
scroll to position [504, 0]
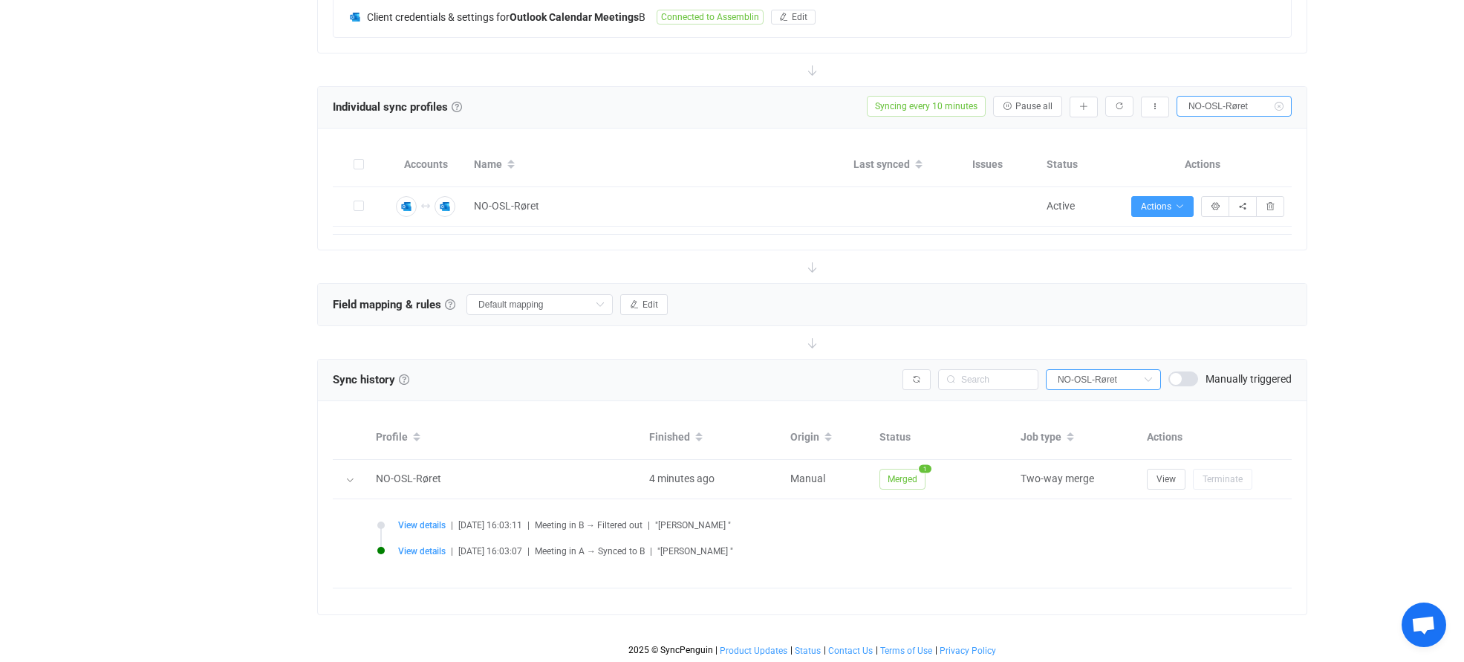
click at [1237, 106] on input "NO-OSL-Røret" at bounding box center [1234, 106] width 115 height 21
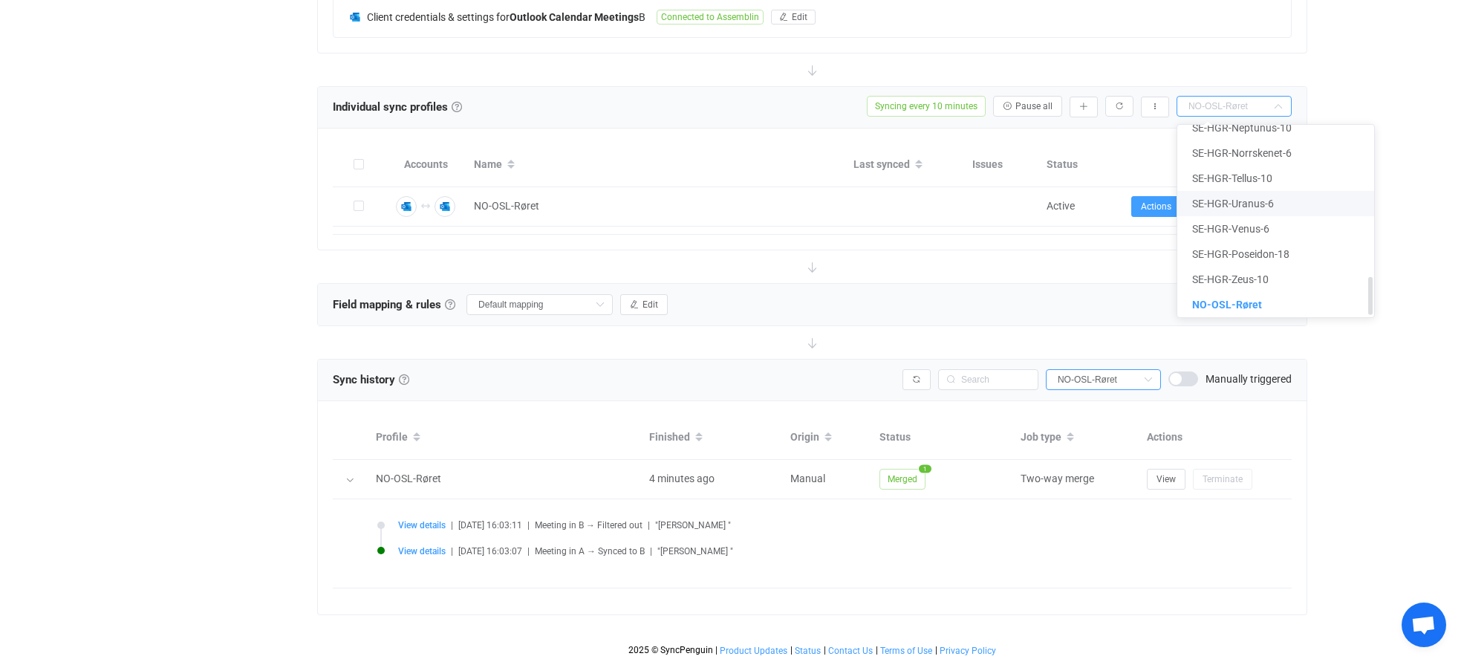
scroll to position [776, 0]
click at [1235, 255] on span "NO-OSL-Spjeldet" at bounding box center [1230, 261] width 77 height 12
type input "NO-OSL-Spjeldet"
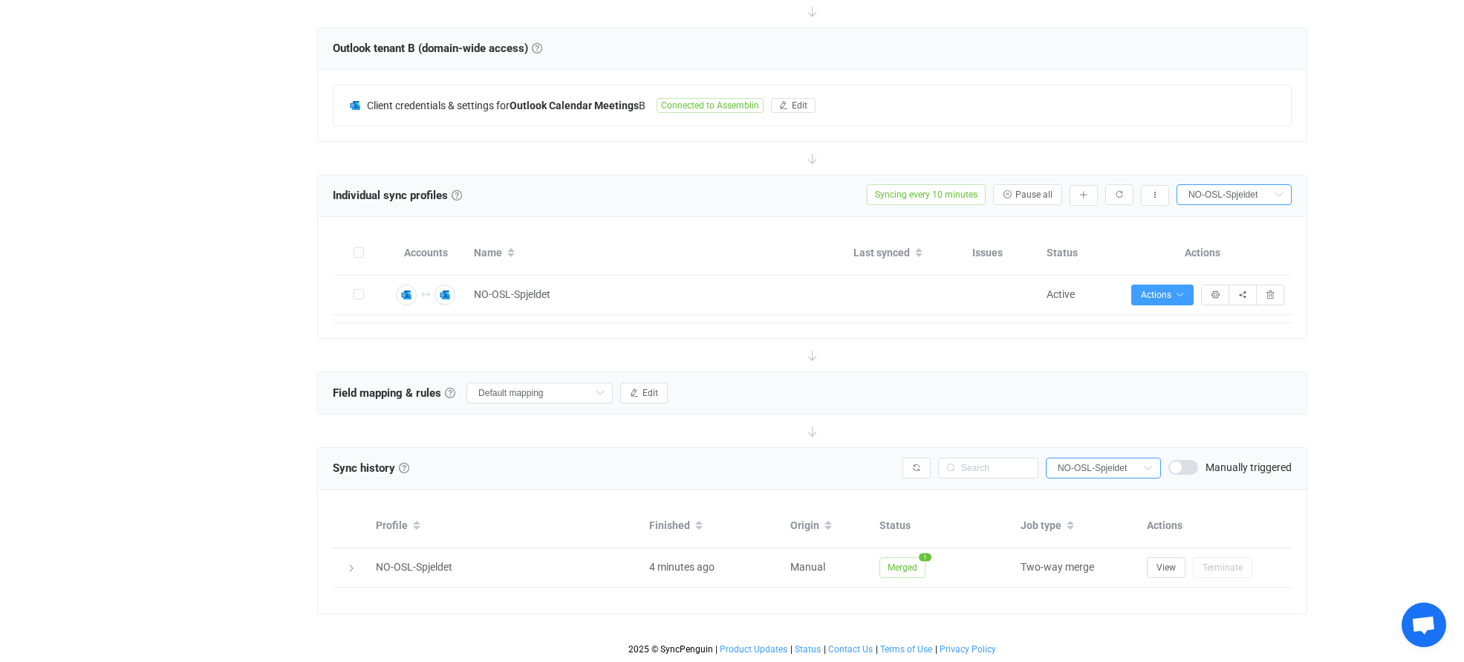
scroll to position [414, 0]
click at [1236, 198] on input "NO-OSL-Spjeldet" at bounding box center [1234, 196] width 115 height 21
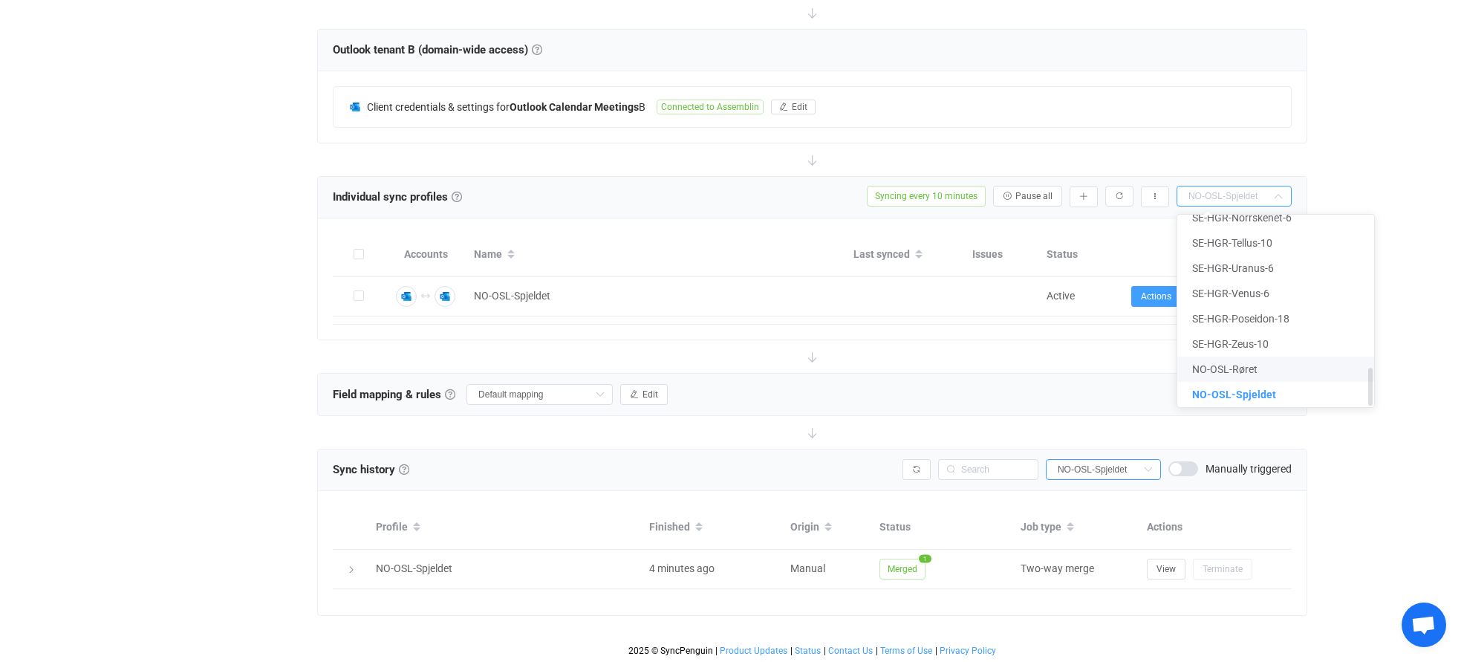
scroll to position [776, 0]
click at [1233, 370] on span "NO-OSL-Kanalen" at bounding box center [1231, 376] width 78 height 12
type input "NO-OSL-Kanalen"
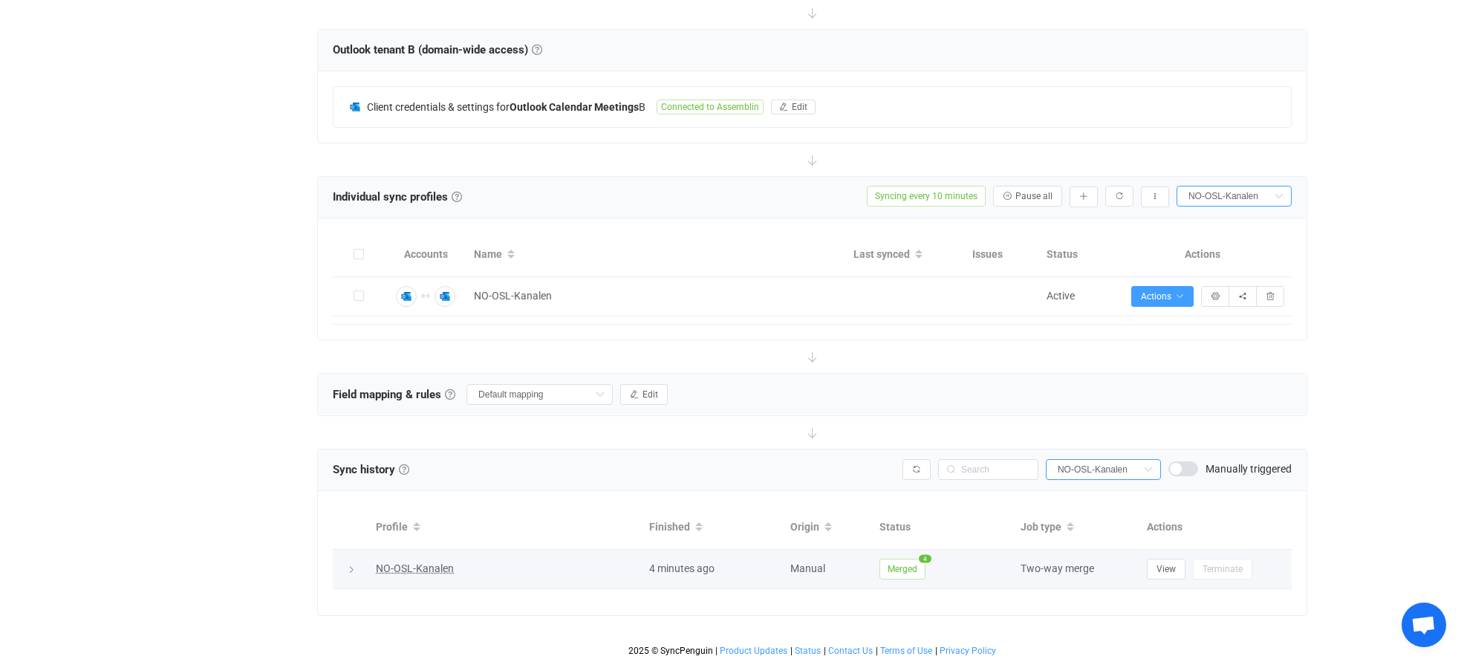
click at [435, 570] on span "NO-OSL-Kanalen" at bounding box center [415, 568] width 78 height 12
click at [894, 563] on span "Merged" at bounding box center [903, 569] width 46 height 21
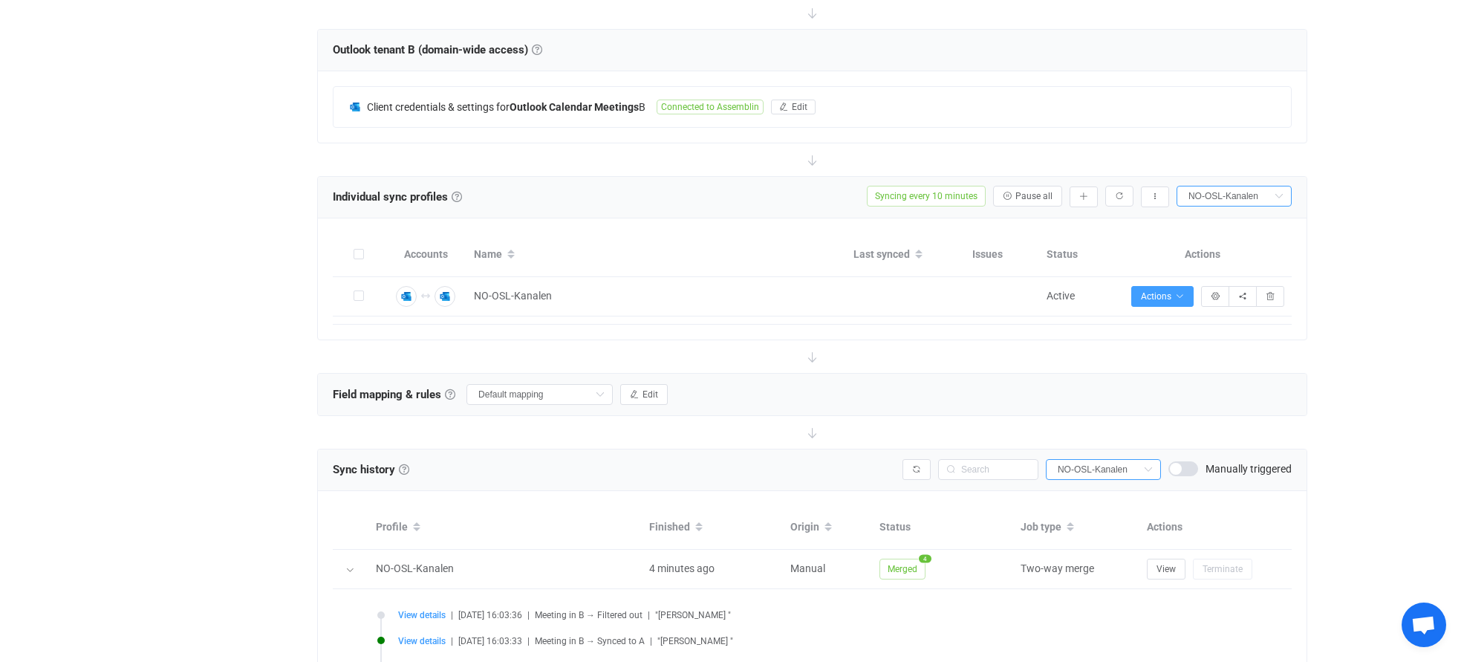
scroll to position [633, 0]
